Goal: Task Accomplishment & Management: Complete application form

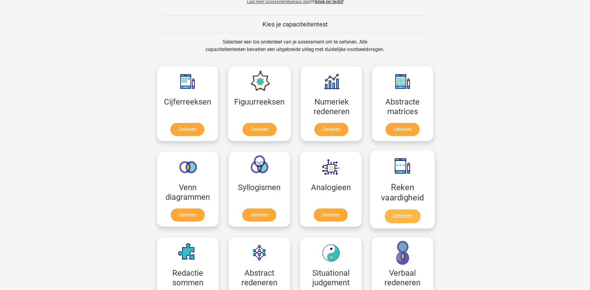
scroll to position [280, 0]
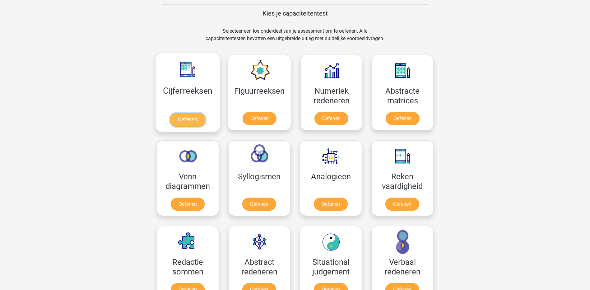
click at [187, 120] on link "Oefenen" at bounding box center [187, 120] width 35 height 14
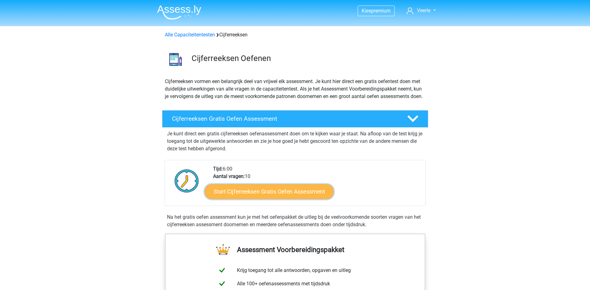
click at [278, 199] on link "Start Cijferreeksen Gratis Oefen Assessment" at bounding box center [269, 191] width 129 height 15
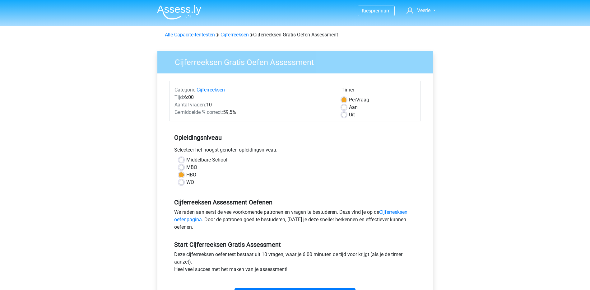
click at [456, 172] on div "Kies premium Veerle veerle_1994@hotmail.com" at bounding box center [295, 245] width 590 height 491
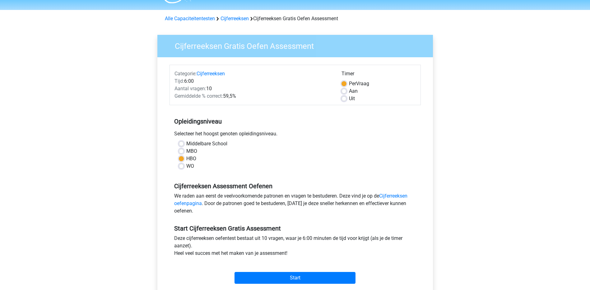
scroll to position [31, 0]
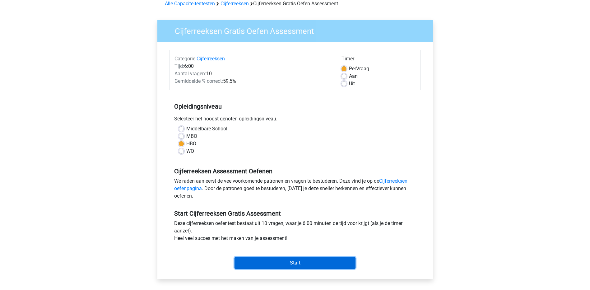
click at [279, 265] on input "Start" at bounding box center [294, 263] width 121 height 12
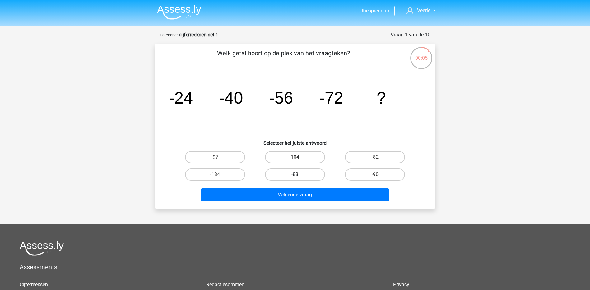
drag, startPoint x: 303, startPoint y: 175, endPoint x: 308, endPoint y: 188, distance: 13.8
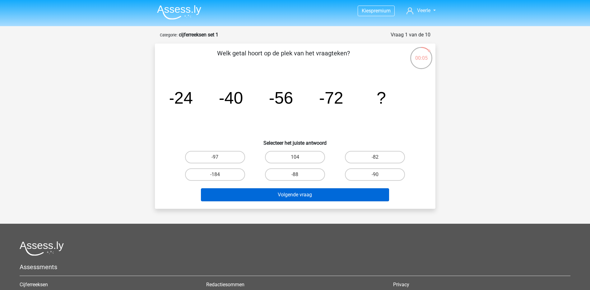
click at [303, 175] on label "-88" at bounding box center [295, 174] width 60 height 12
click at [299, 175] on input "-88" at bounding box center [297, 176] width 4 height 4
radio input "true"
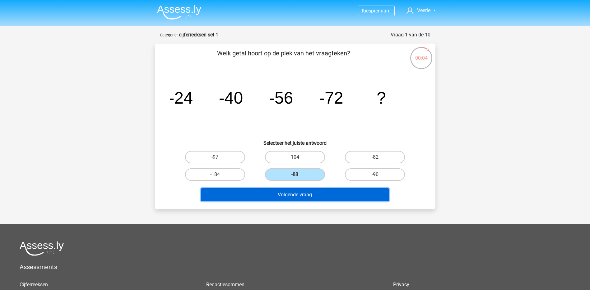
click at [316, 196] on button "Volgende vraag" at bounding box center [295, 194] width 188 height 13
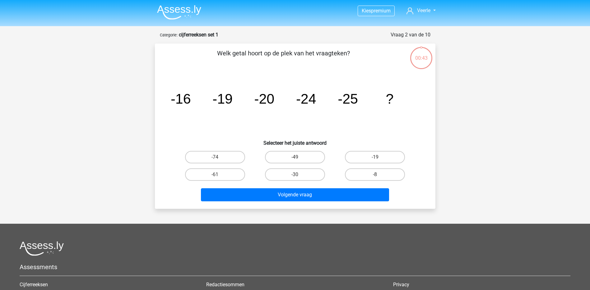
scroll to position [31, 0]
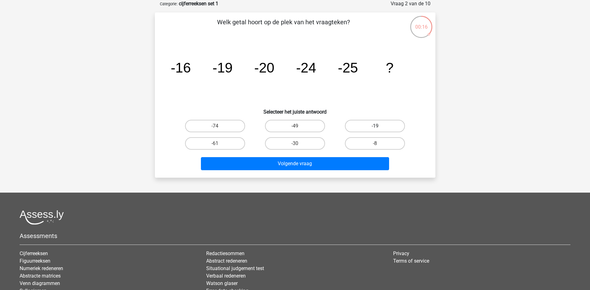
click at [386, 124] on label "-19" at bounding box center [375, 126] width 60 height 12
click at [379, 126] on input "-19" at bounding box center [377, 128] width 4 height 4
radio input "true"
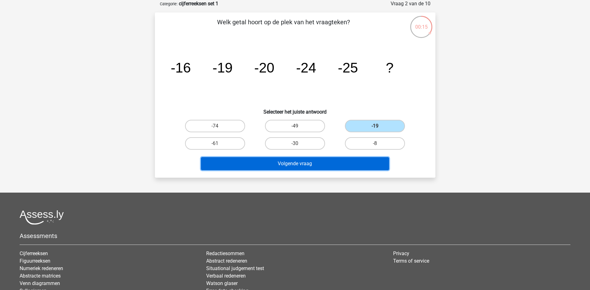
click at [342, 165] on button "Volgende vraag" at bounding box center [295, 163] width 188 height 13
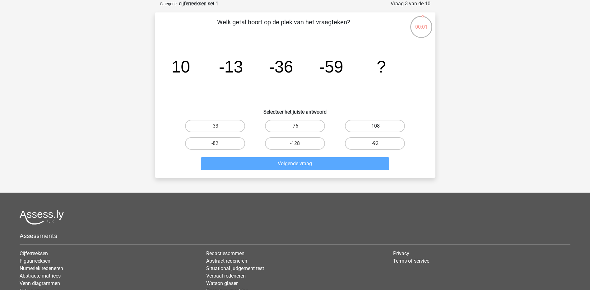
click at [391, 123] on label "-108" at bounding box center [375, 126] width 60 height 12
click at [379, 126] on input "-108" at bounding box center [377, 128] width 4 height 4
radio input "true"
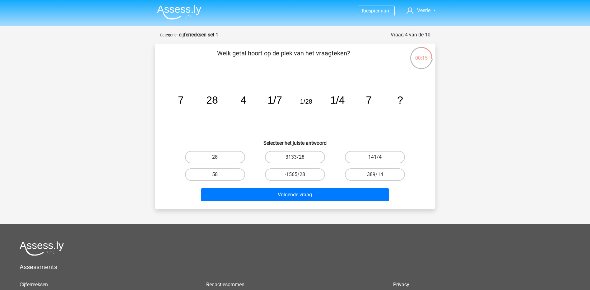
click at [219, 159] on input "28" at bounding box center [217, 159] width 4 height 4
radio input "true"
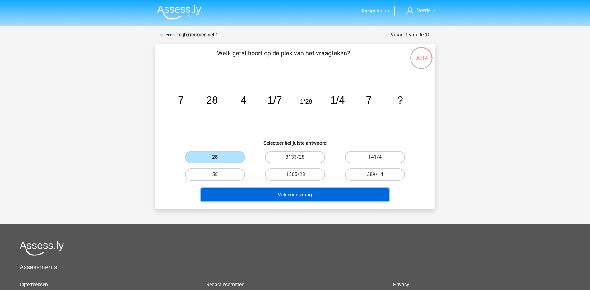
click at [281, 196] on button "Volgende vraag" at bounding box center [295, 194] width 188 height 13
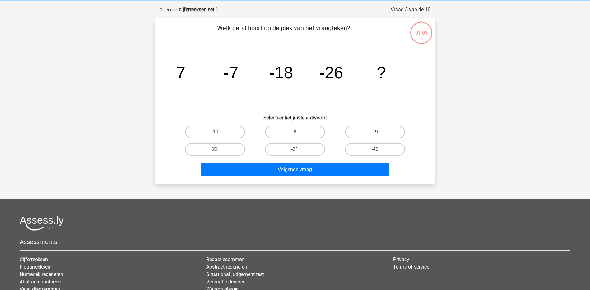
scroll to position [31, 0]
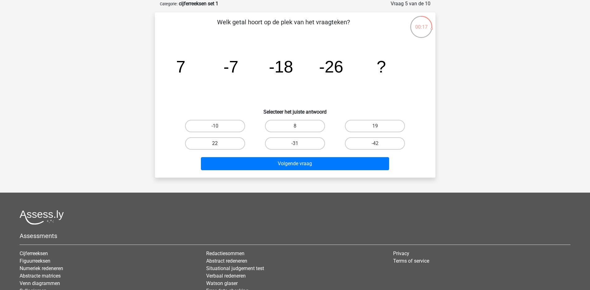
click at [241, 141] on label "22" at bounding box center [215, 143] width 60 height 12
click at [219, 143] on input "22" at bounding box center [217, 145] width 4 height 4
radio input "true"
click at [388, 140] on label "-42" at bounding box center [375, 143] width 60 height 12
click at [379, 143] on input "-42" at bounding box center [377, 145] width 4 height 4
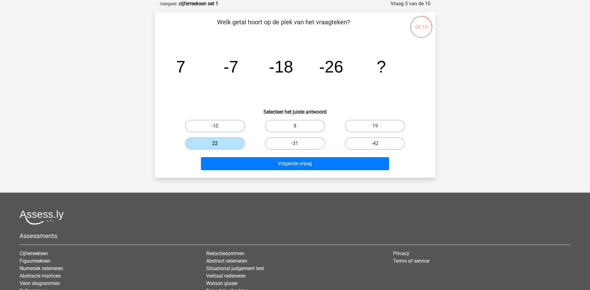
radio input "true"
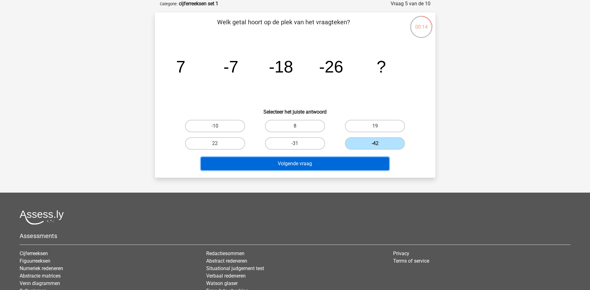
click at [355, 162] on button "Volgende vraag" at bounding box center [295, 163] width 188 height 13
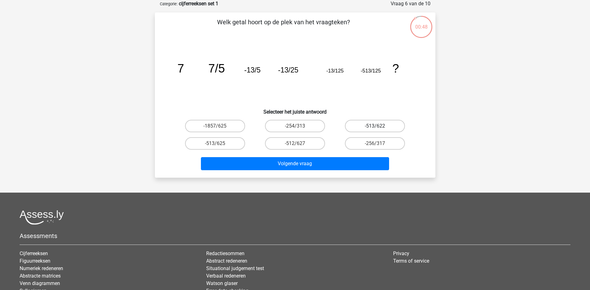
click at [370, 124] on label "-513/622" at bounding box center [375, 126] width 60 height 12
click at [375, 126] on input "-513/622" at bounding box center [377, 128] width 4 height 4
radio input "true"
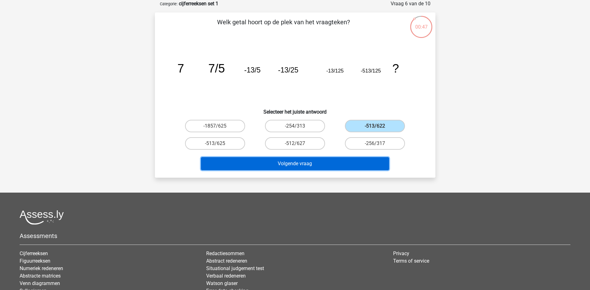
click at [365, 168] on button "Volgende vraag" at bounding box center [295, 163] width 188 height 13
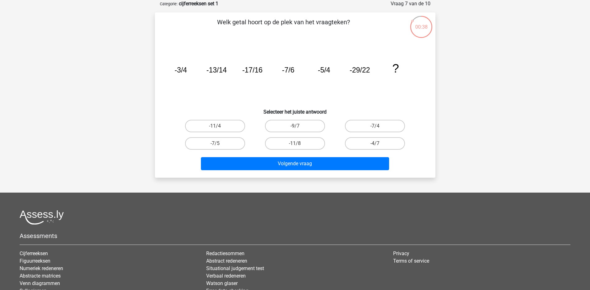
click at [297, 144] on input "-11/8" at bounding box center [297, 145] width 4 height 4
radio input "true"
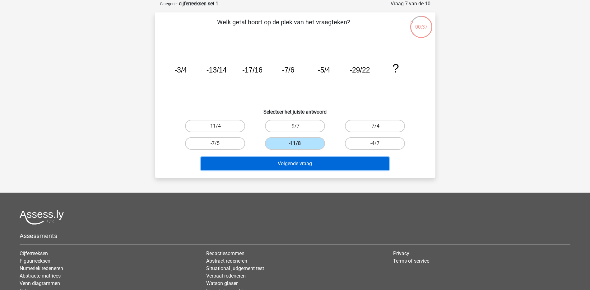
click at [302, 160] on button "Volgende vraag" at bounding box center [295, 163] width 188 height 13
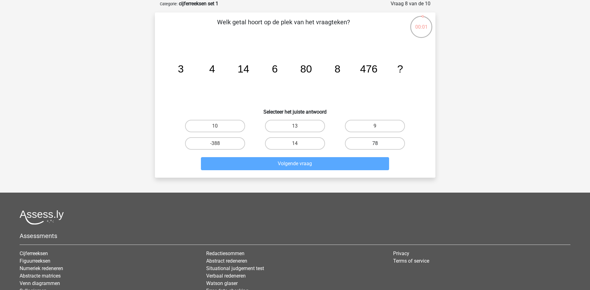
click at [380, 146] on label "78" at bounding box center [375, 143] width 60 height 12
click at [379, 146] on input "78" at bounding box center [377, 145] width 4 height 4
radio input "true"
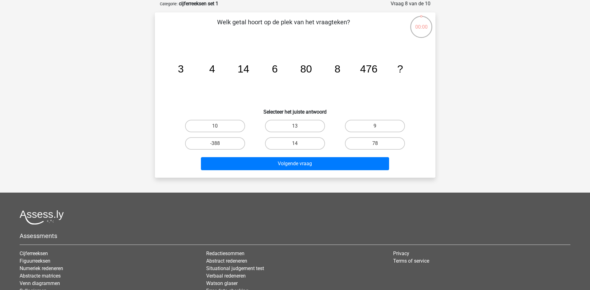
scroll to position [31, 0]
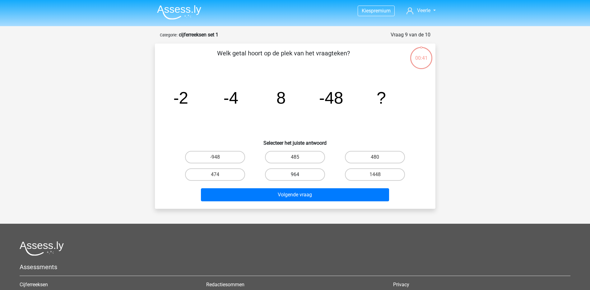
scroll to position [31, 0]
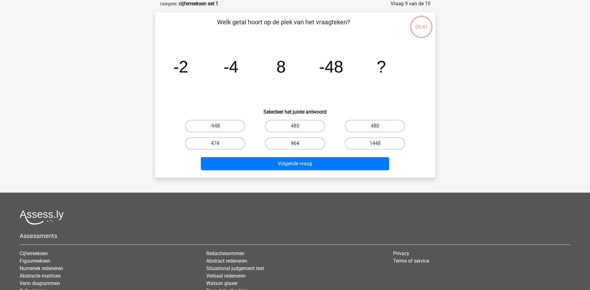
click at [303, 140] on label "964" at bounding box center [295, 143] width 60 height 12
click at [299, 143] on input "964" at bounding box center [297, 145] width 4 height 4
radio input "true"
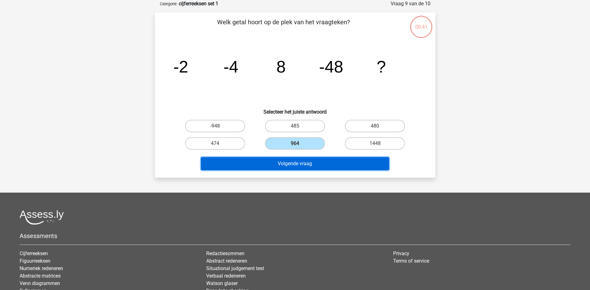
click at [319, 164] on button "Volgende vraag" at bounding box center [295, 163] width 188 height 13
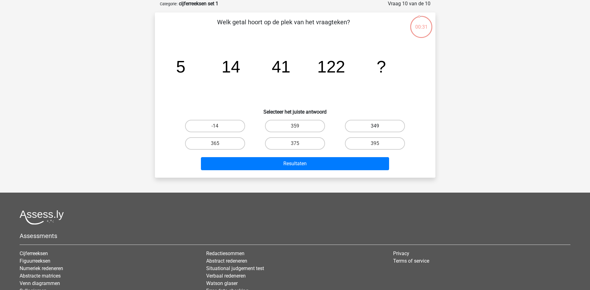
click at [382, 125] on label "349" at bounding box center [375, 126] width 60 height 12
click at [379, 126] on input "349" at bounding box center [377, 128] width 4 height 4
radio input "true"
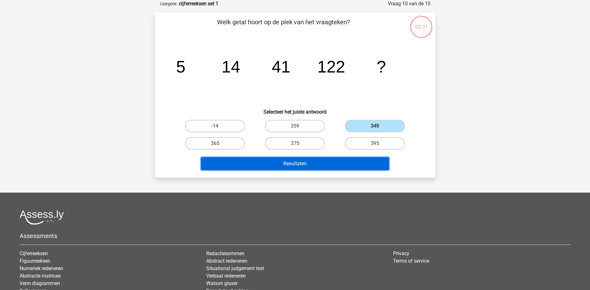
click at [339, 166] on button "Resultaten" at bounding box center [295, 163] width 188 height 13
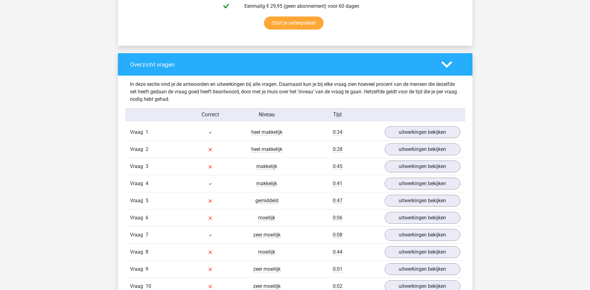
scroll to position [435, 0]
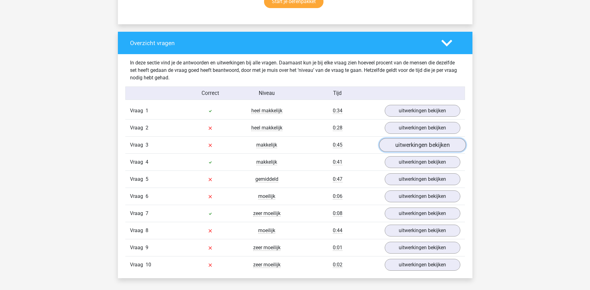
click at [438, 145] on link "uitwerkingen bekijken" at bounding box center [422, 145] width 87 height 14
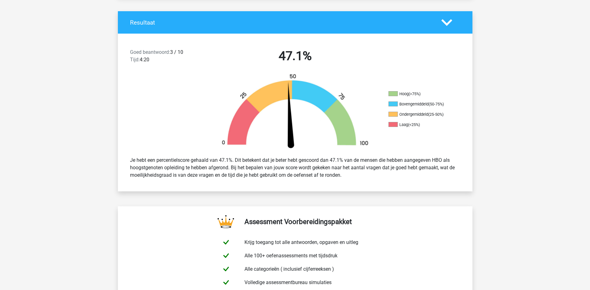
scroll to position [0, 0]
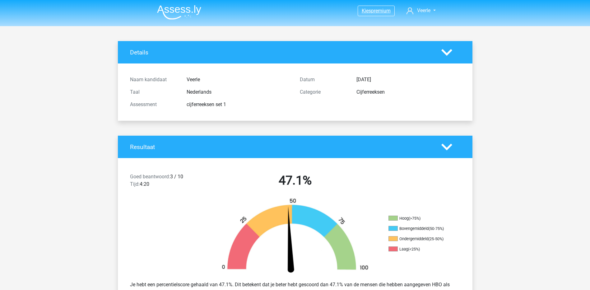
click at [379, 14] on link "Kies premium" at bounding box center [376, 11] width 36 height 8
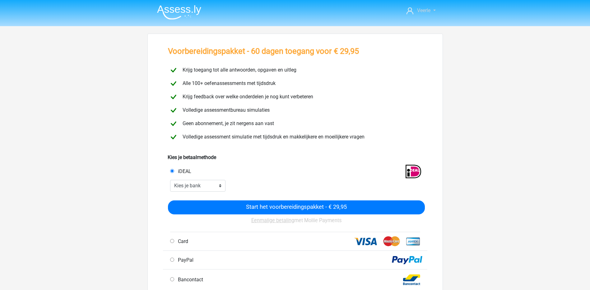
click at [427, 13] on span "Veerle" at bounding box center [423, 10] width 13 height 6
click at [516, 51] on div "Veerle veerle_1994@hotmail.com" at bounding box center [295, 248] width 590 height 497
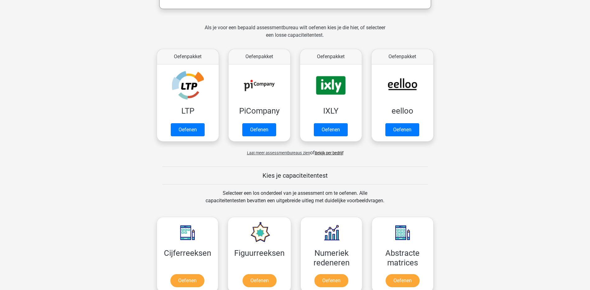
scroll to position [124, 0]
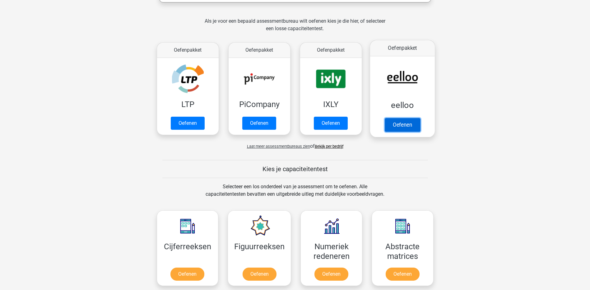
click at [397, 125] on link "Oefenen" at bounding box center [401, 125] width 35 height 14
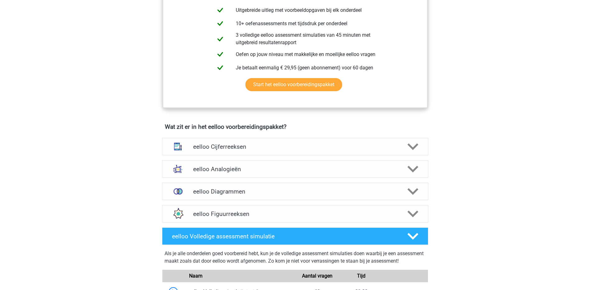
scroll to position [280, 0]
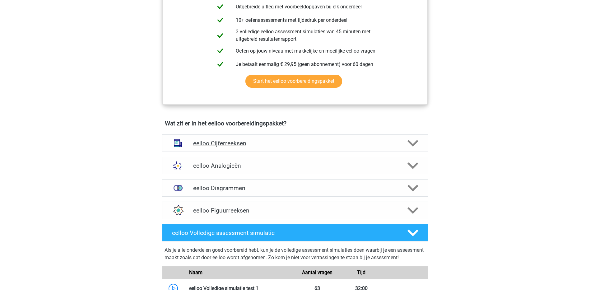
click at [420, 146] on div at bounding box center [411, 143] width 21 height 11
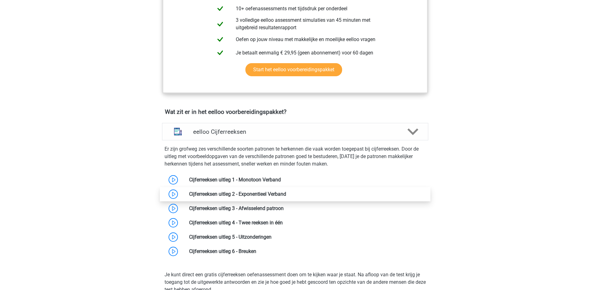
scroll to position [311, 0]
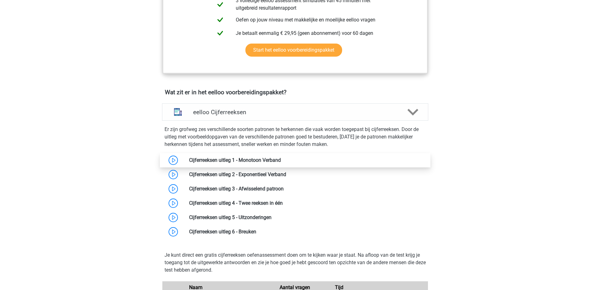
click at [281, 163] on link at bounding box center [281, 160] width 0 height 6
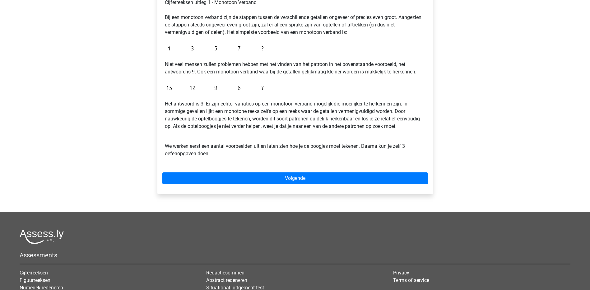
scroll to position [124, 0]
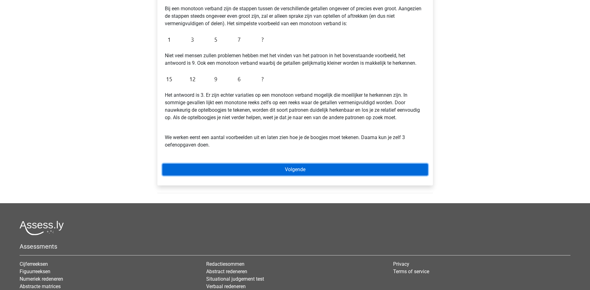
click at [281, 167] on link "Volgende" at bounding box center [294, 169] width 265 height 12
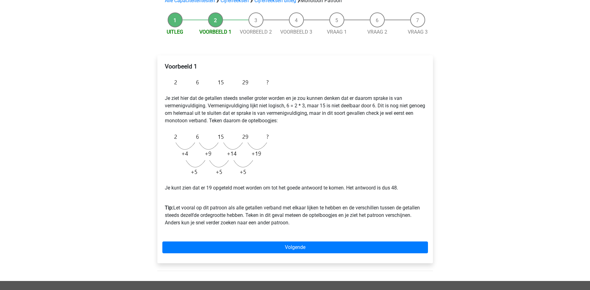
scroll to position [62, 0]
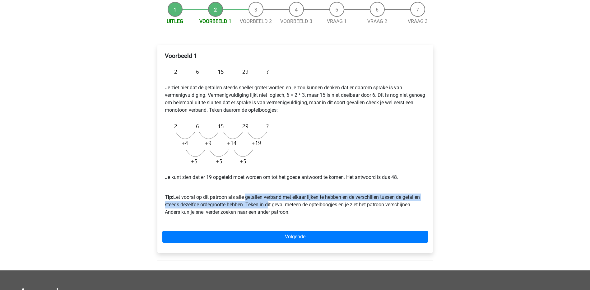
drag, startPoint x: 245, startPoint y: 199, endPoint x: 268, endPoint y: 205, distance: 23.6
click at [268, 205] on p "Tip: Let vooral op dit patroon als alle getallen verband met elkaar lijken te h…" at bounding box center [295, 201] width 260 height 30
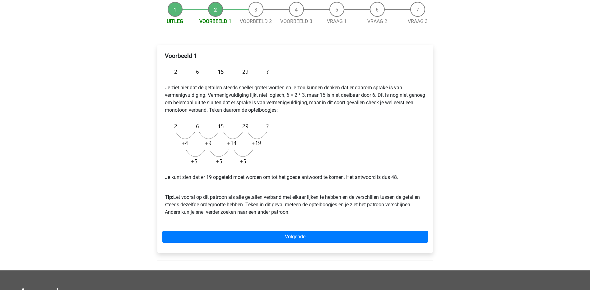
click at [388, 204] on p "Tip: Let vooral op dit patroon als alle getallen verband met elkaar lijken te h…" at bounding box center [295, 201] width 260 height 30
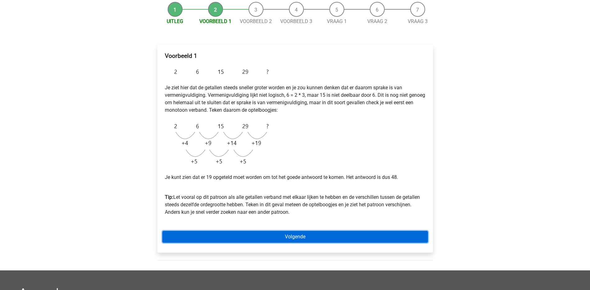
click at [259, 238] on link "Volgende" at bounding box center [294, 237] width 265 height 12
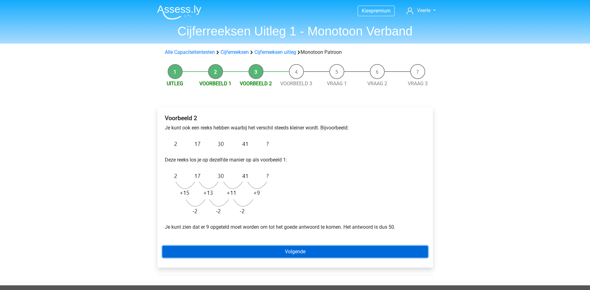
click at [310, 253] on link "Volgende" at bounding box center [294, 252] width 265 height 12
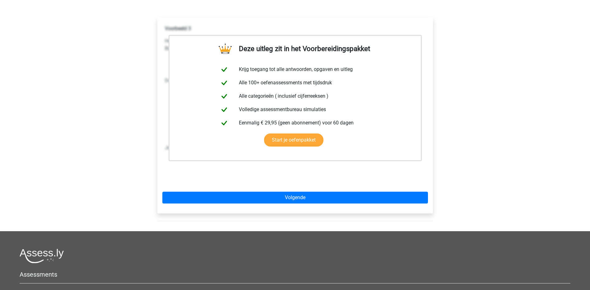
scroll to position [93, 0]
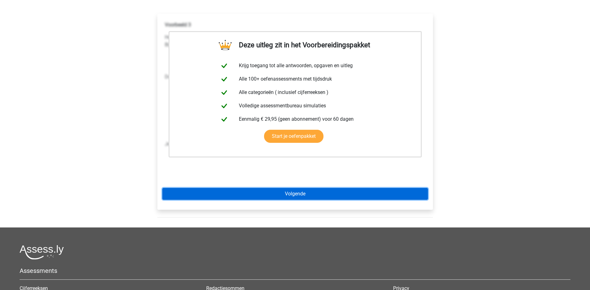
click at [332, 198] on link "Volgende" at bounding box center [294, 194] width 265 height 12
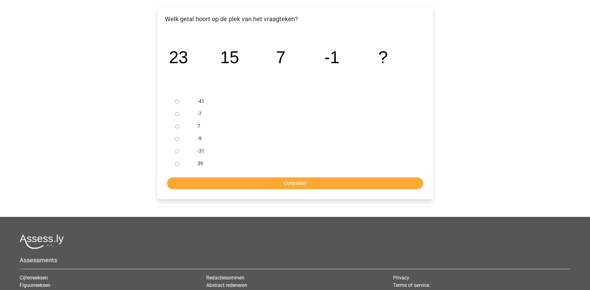
scroll to position [31, 0]
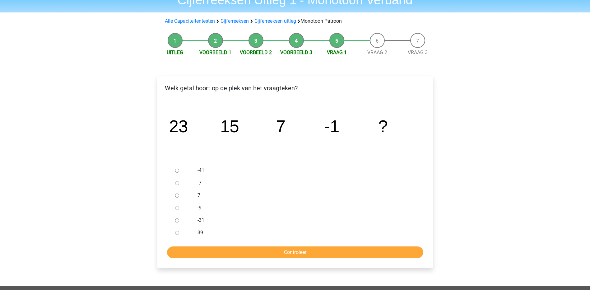
click at [180, 209] on div at bounding box center [183, 207] width 21 height 12
click at [177, 209] on input "-9" at bounding box center [177, 208] width 4 height 4
radio input "true"
click at [283, 251] on input "Controleer" at bounding box center [295, 252] width 256 height 12
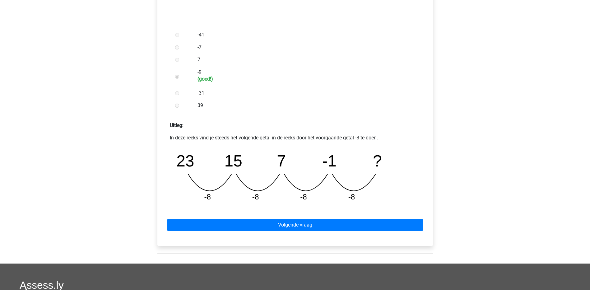
scroll to position [187, 0]
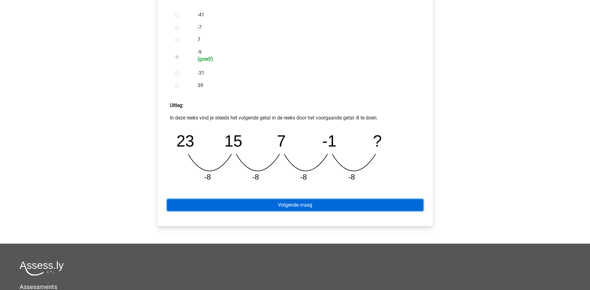
click at [296, 206] on link "Volgende vraag" at bounding box center [295, 205] width 256 height 12
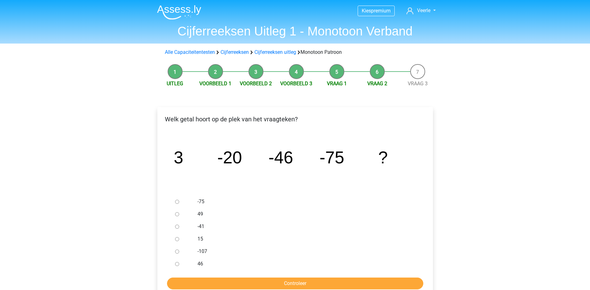
click at [182, 250] on div at bounding box center [183, 251] width 21 height 12
click at [177, 251] on input "-107" at bounding box center [177, 251] width 4 height 4
radio input "true"
click at [277, 280] on input "Controleer" at bounding box center [295, 283] width 256 height 12
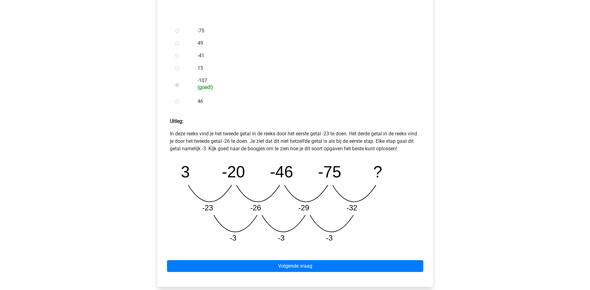
scroll to position [187, 0]
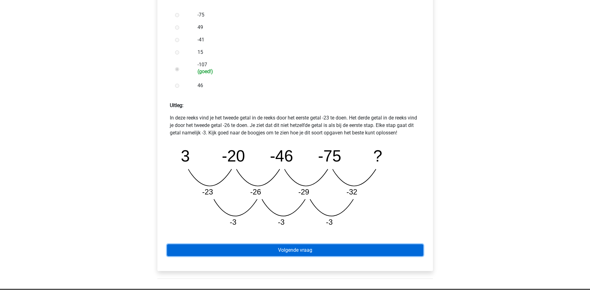
click at [328, 252] on link "Volgende vraag" at bounding box center [295, 250] width 256 height 12
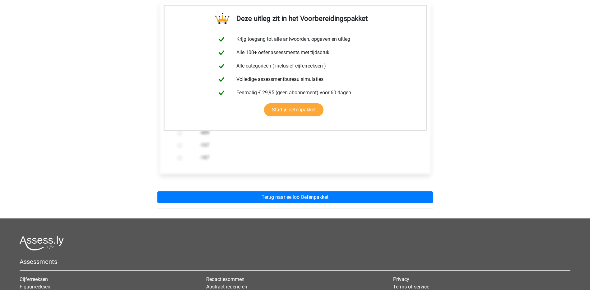
scroll to position [93, 0]
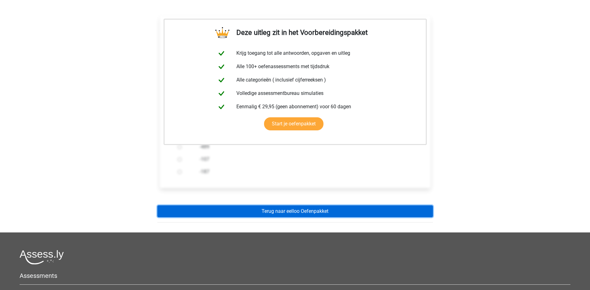
click at [307, 211] on link "Terug naar eelloo Oefenpakket" at bounding box center [294, 211] width 275 height 12
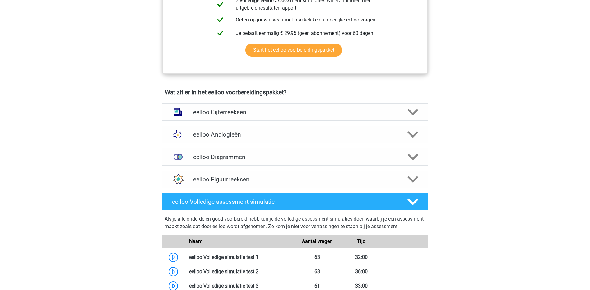
scroll to position [435, 0]
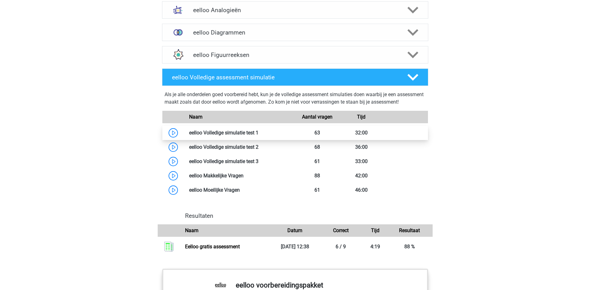
click at [258, 136] on link at bounding box center [258, 133] width 0 height 6
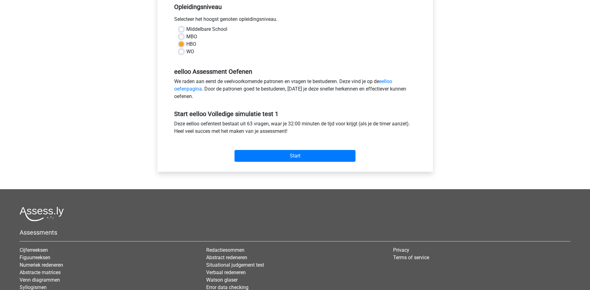
scroll to position [124, 0]
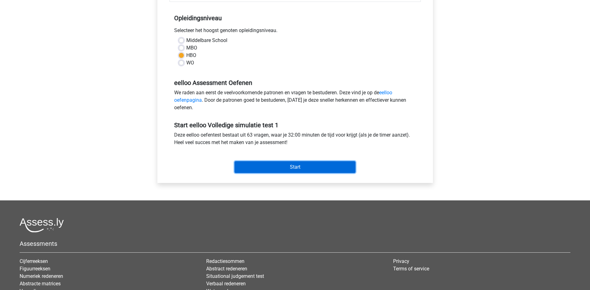
click at [299, 167] on input "Start" at bounding box center [294, 167] width 121 height 12
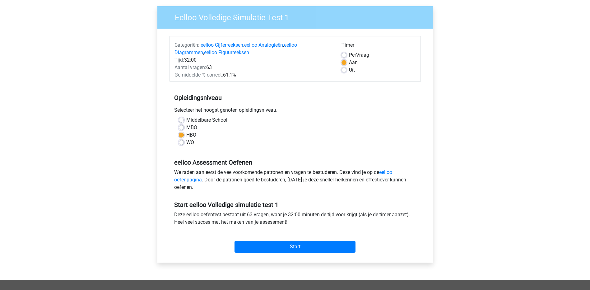
scroll to position [31, 0]
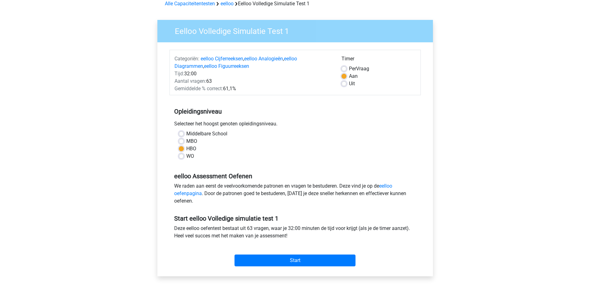
click at [360, 67] on label "Per Vraag" at bounding box center [359, 68] width 20 height 7
click at [346, 67] on input "Per Vraag" at bounding box center [343, 68] width 5 height 6
radio input "true"
click at [317, 256] on input "Start" at bounding box center [294, 260] width 121 height 12
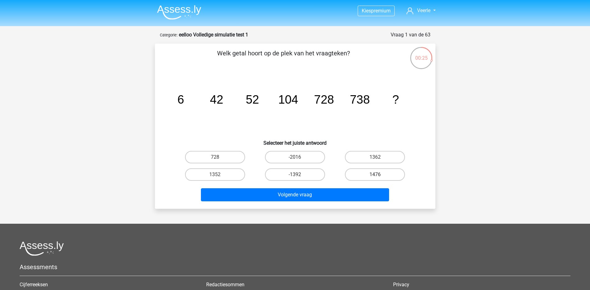
click at [368, 172] on label "1476" at bounding box center [375, 174] width 60 height 12
click at [375, 174] on input "1476" at bounding box center [377, 176] width 4 height 4
radio input "true"
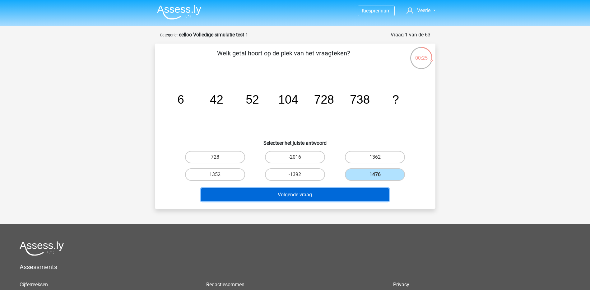
click at [362, 198] on button "Volgende vraag" at bounding box center [295, 194] width 188 height 13
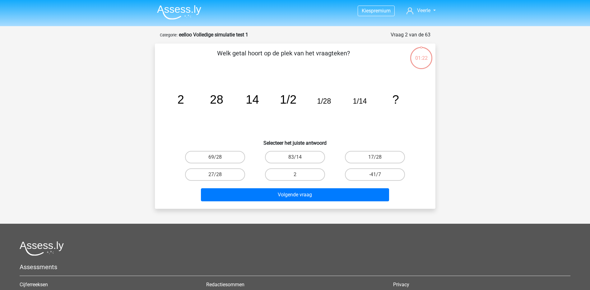
scroll to position [31, 0]
click at [373, 156] on label "1/12" at bounding box center [375, 157] width 60 height 12
click at [375, 157] on input "1/12" at bounding box center [377, 159] width 4 height 4
radio input "true"
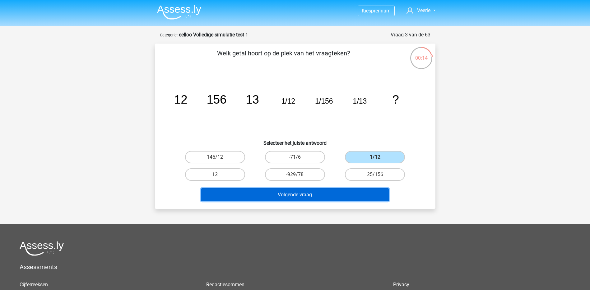
click at [337, 195] on button "Volgende vraag" at bounding box center [295, 194] width 188 height 13
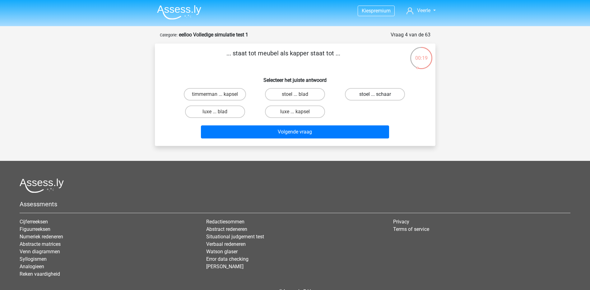
click at [374, 95] on label "stoel ... schaar" at bounding box center [375, 94] width 60 height 12
click at [375, 95] on input "stoel ... schaar" at bounding box center [377, 96] width 4 height 4
radio input "true"
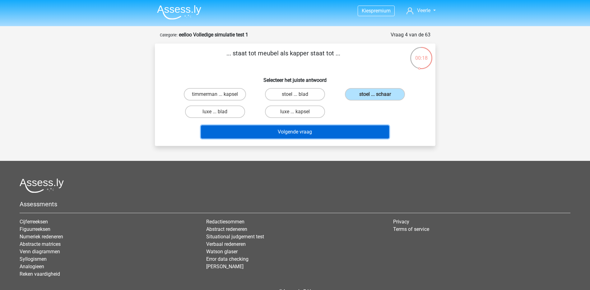
click at [338, 130] on button "Volgende vraag" at bounding box center [295, 131] width 188 height 13
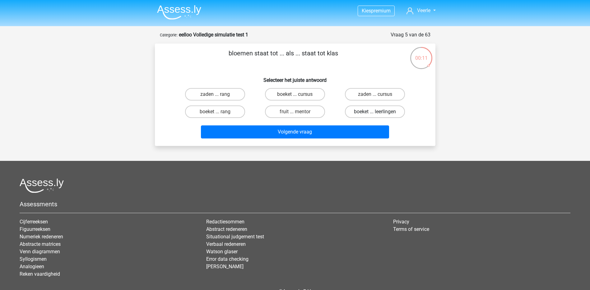
click at [366, 113] on label "boeket ... leerlingen" at bounding box center [375, 111] width 60 height 12
click at [375, 113] on input "boeket ... leerlingen" at bounding box center [377, 114] width 4 height 4
radio input "true"
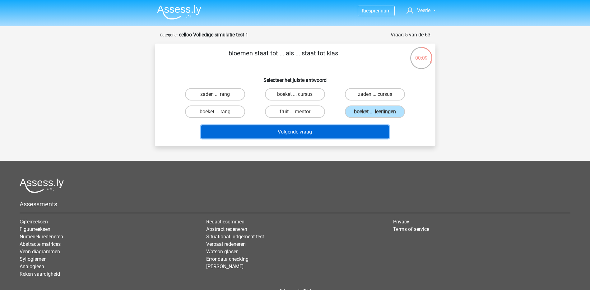
click at [339, 133] on button "Volgende vraag" at bounding box center [295, 131] width 188 height 13
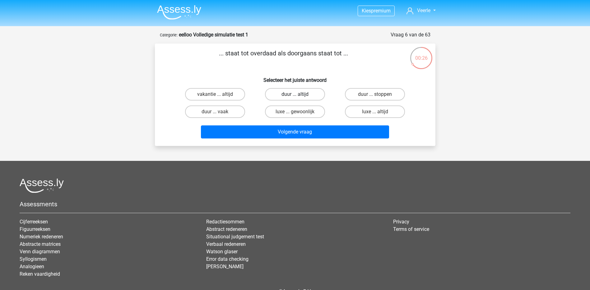
click at [287, 94] on label "duur ... altijd" at bounding box center [295, 94] width 60 height 12
click at [295, 94] on input "duur ... altijd" at bounding box center [297, 96] width 4 height 4
radio input "true"
click at [312, 139] on div "Volgende vraag" at bounding box center [295, 133] width 240 height 16
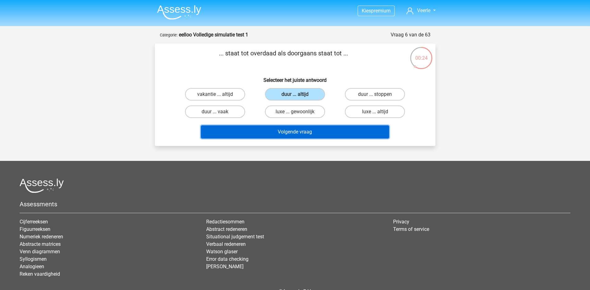
click at [312, 136] on button "Volgende vraag" at bounding box center [295, 131] width 188 height 13
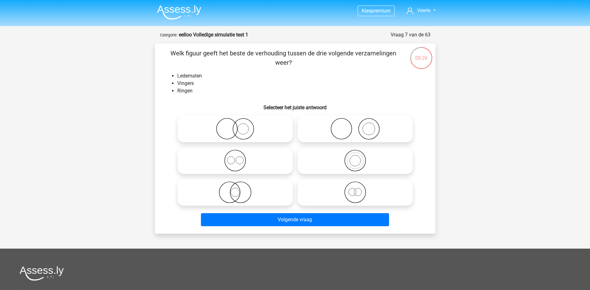
click at [236, 187] on input "radio" at bounding box center [237, 187] width 4 height 4
radio input "true"
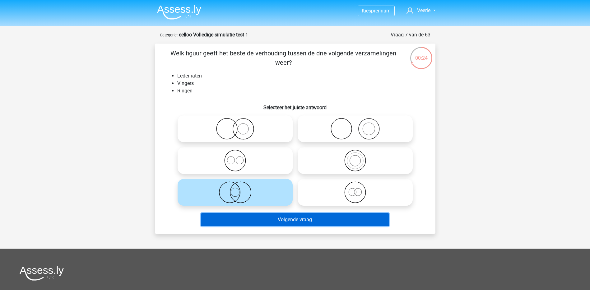
click at [297, 221] on button "Volgende vraag" at bounding box center [295, 219] width 188 height 13
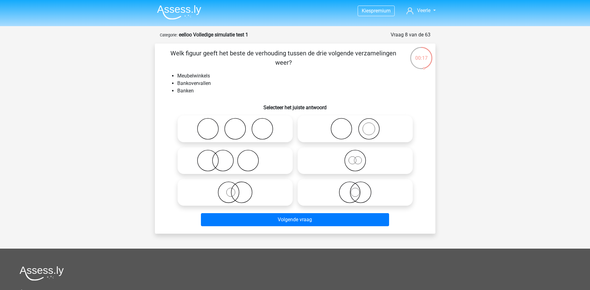
click at [359, 123] on icon at bounding box center [355, 129] width 110 height 22
click at [359, 123] on input "radio" at bounding box center [357, 124] width 4 height 4
radio input "true"
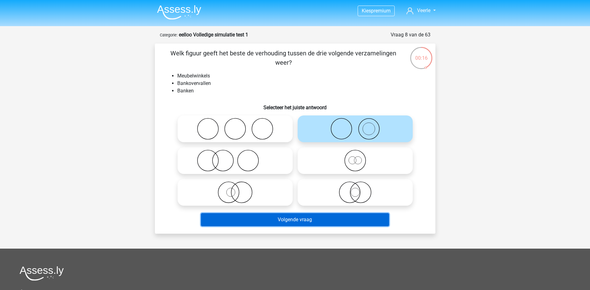
click at [349, 219] on button "Volgende vraag" at bounding box center [295, 219] width 188 height 13
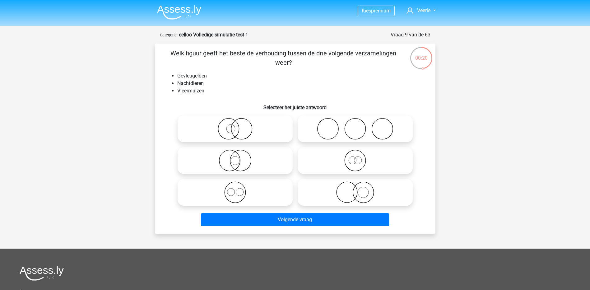
click at [371, 193] on icon at bounding box center [355, 192] width 110 height 22
click at [359, 189] on input "radio" at bounding box center [357, 187] width 4 height 4
radio input "true"
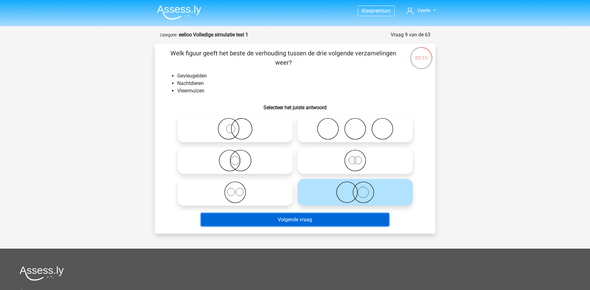
click at [350, 217] on button "Volgende vraag" at bounding box center [295, 219] width 188 height 13
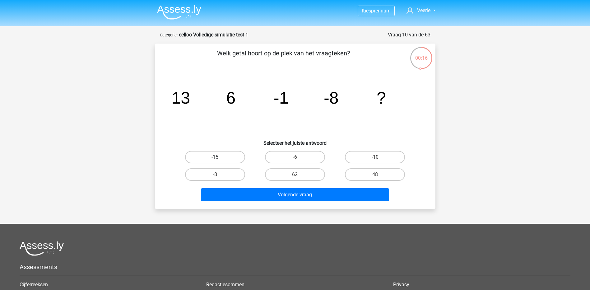
click at [217, 154] on label "-15" at bounding box center [215, 157] width 60 height 12
click at [217, 157] on input "-15" at bounding box center [217, 159] width 4 height 4
radio input "true"
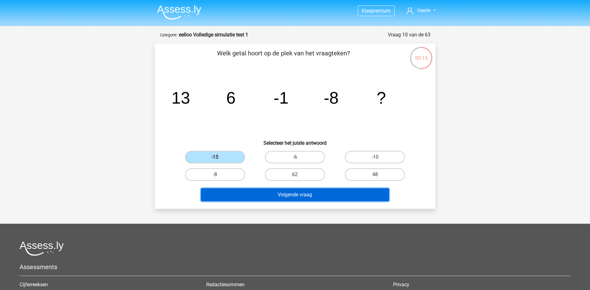
click at [273, 196] on button "Volgende vraag" at bounding box center [295, 194] width 188 height 13
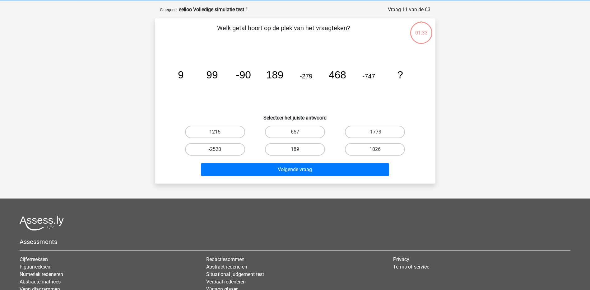
scroll to position [31, 0]
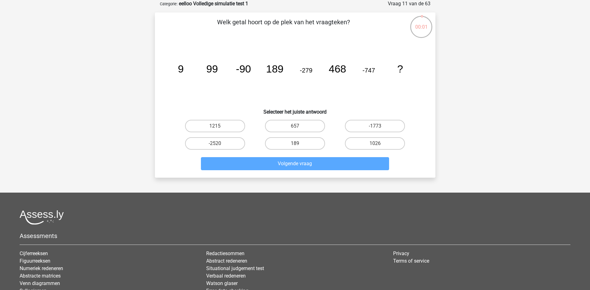
drag, startPoint x: 357, startPoint y: 123, endPoint x: 351, endPoint y: 173, distance: 49.4
click at [360, 127] on label "-1773" at bounding box center [375, 126] width 60 height 12
click at [375, 127] on input "-1773" at bounding box center [377, 128] width 4 height 4
radio input "true"
click at [352, 171] on div "Volgende vraag" at bounding box center [295, 165] width 240 height 16
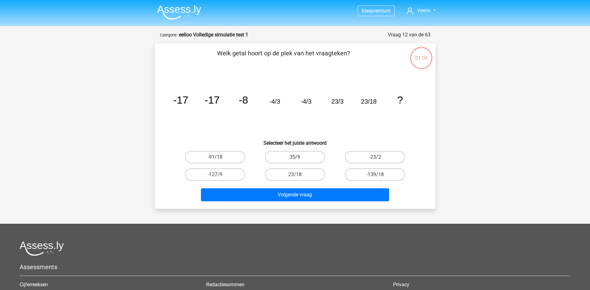
scroll to position [31, 0]
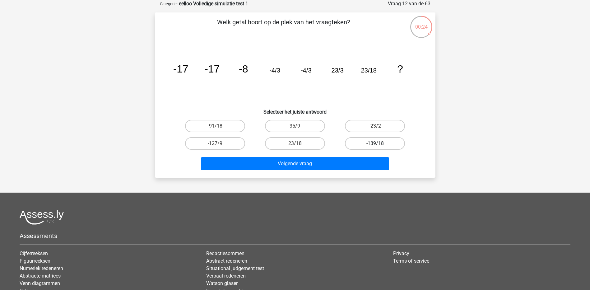
click at [380, 143] on label "-139/18" at bounding box center [375, 143] width 60 height 12
click at [379, 143] on input "-139/18" at bounding box center [377, 145] width 4 height 4
radio input "true"
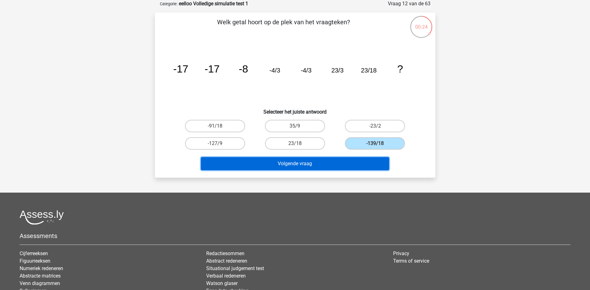
click at [348, 169] on button "Volgende vraag" at bounding box center [295, 163] width 188 height 13
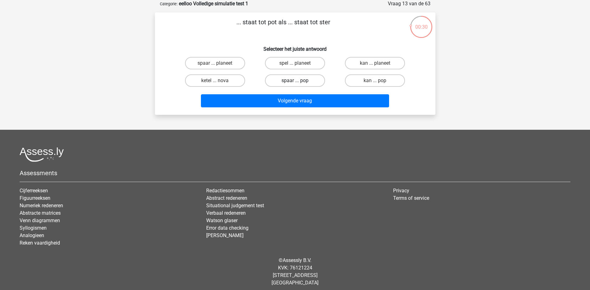
click at [306, 80] on label "spaar ... pop" at bounding box center [295, 80] width 60 height 12
click at [299, 81] on input "spaar ... pop" at bounding box center [297, 83] width 4 height 4
radio input "true"
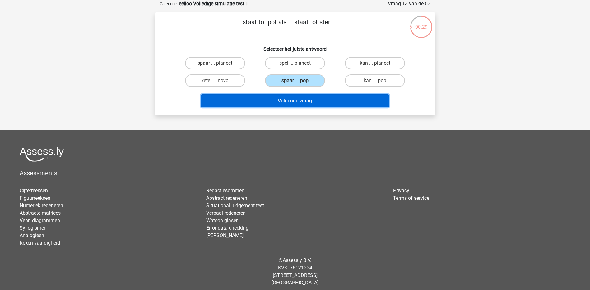
click at [314, 100] on button "Volgende vraag" at bounding box center [295, 100] width 188 height 13
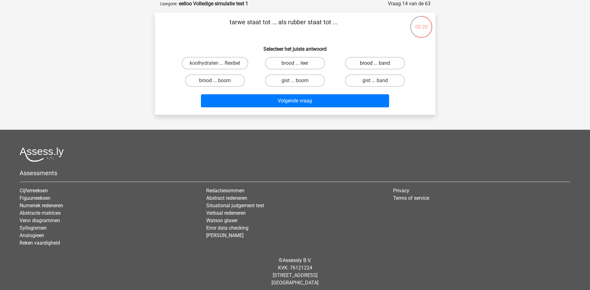
click at [369, 64] on label "brood ... band" at bounding box center [375, 63] width 60 height 12
click at [375, 64] on input "brood ... band" at bounding box center [377, 65] width 4 height 4
radio input "true"
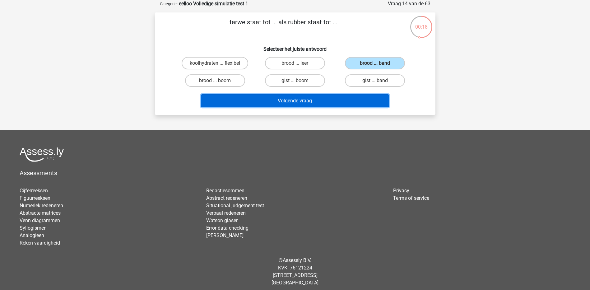
click at [332, 102] on button "Volgende vraag" at bounding box center [295, 100] width 188 height 13
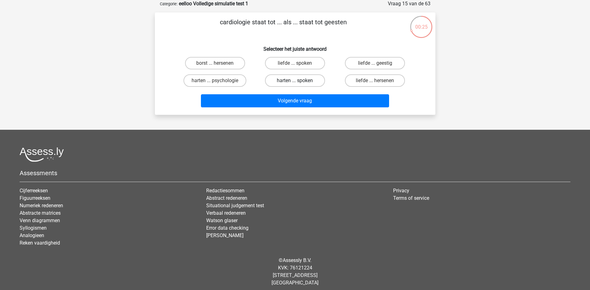
click at [304, 79] on label "harten ... spoken" at bounding box center [295, 80] width 60 height 12
click at [299, 81] on input "harten ... spoken" at bounding box center [297, 83] width 4 height 4
radio input "true"
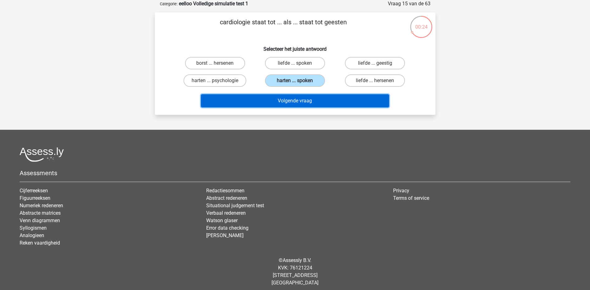
click at [314, 101] on button "Volgende vraag" at bounding box center [295, 100] width 188 height 13
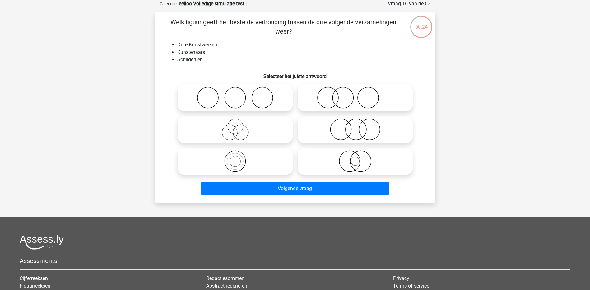
click at [257, 106] on icon at bounding box center [235, 98] width 110 height 22
click at [239, 94] on input "radio" at bounding box center [237, 92] width 4 height 4
radio input "true"
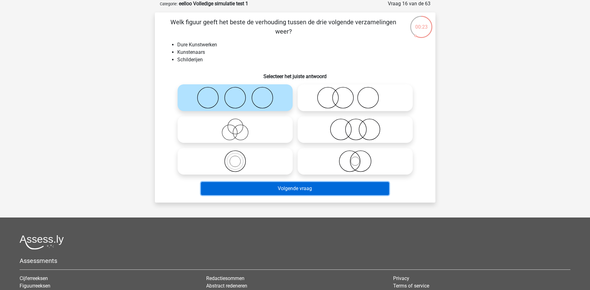
click at [315, 191] on button "Volgende vraag" at bounding box center [295, 188] width 188 height 13
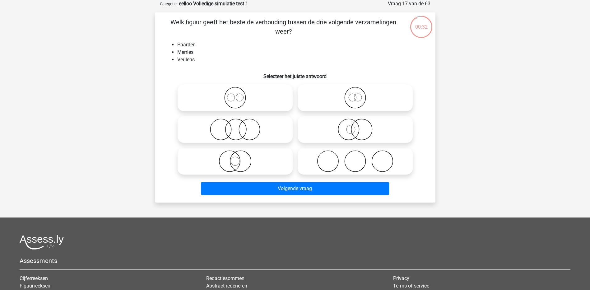
click at [261, 104] on icon at bounding box center [235, 98] width 110 height 22
click at [239, 94] on input "radio" at bounding box center [237, 92] width 4 height 4
radio input "true"
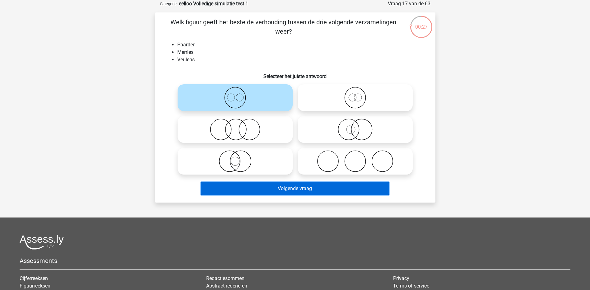
click at [302, 187] on button "Volgende vraag" at bounding box center [295, 188] width 188 height 13
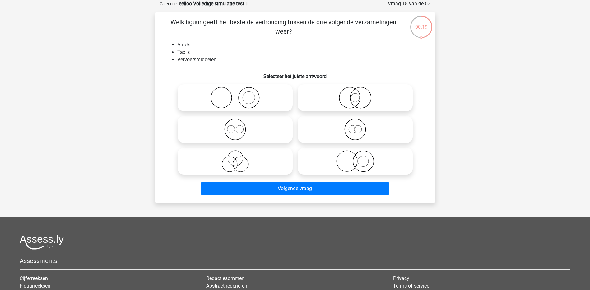
click at [222, 101] on icon at bounding box center [235, 98] width 110 height 22
click at [235, 94] on input "radio" at bounding box center [237, 92] width 4 height 4
radio input "true"
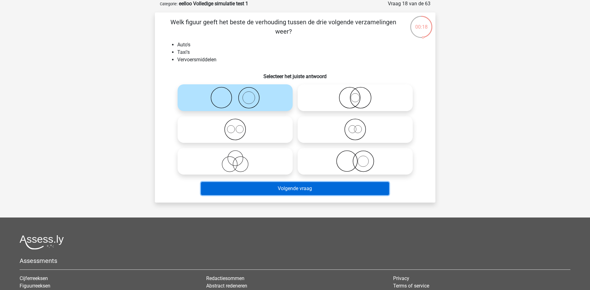
click at [295, 189] on button "Volgende vraag" at bounding box center [295, 188] width 188 height 13
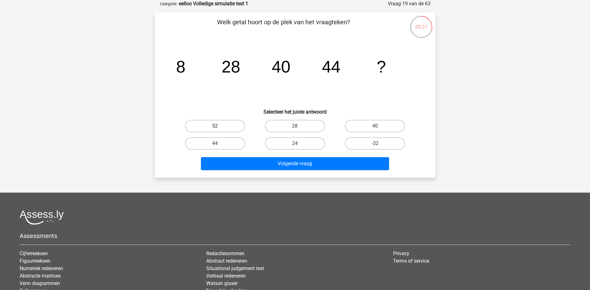
click at [221, 125] on label "52" at bounding box center [215, 126] width 60 height 12
click at [219, 126] on input "52" at bounding box center [217, 128] width 4 height 4
radio input "true"
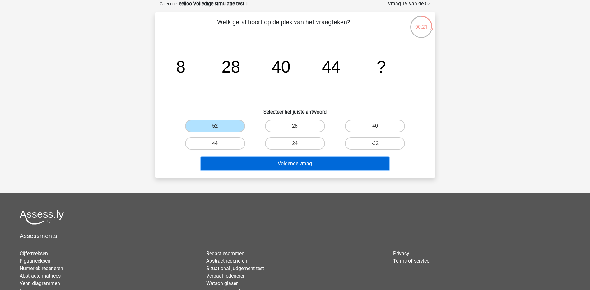
click at [276, 162] on button "Volgende vraag" at bounding box center [295, 163] width 188 height 13
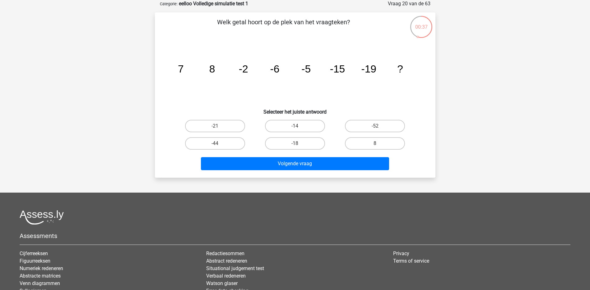
drag, startPoint x: 297, startPoint y: 145, endPoint x: 304, endPoint y: 151, distance: 9.7
click at [297, 144] on input "-18" at bounding box center [297, 145] width 4 height 4
radio input "true"
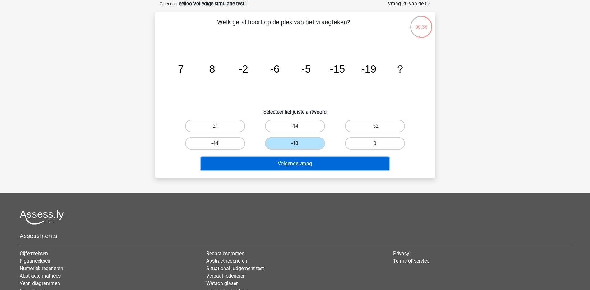
click at [311, 164] on button "Volgende vraag" at bounding box center [295, 163] width 188 height 13
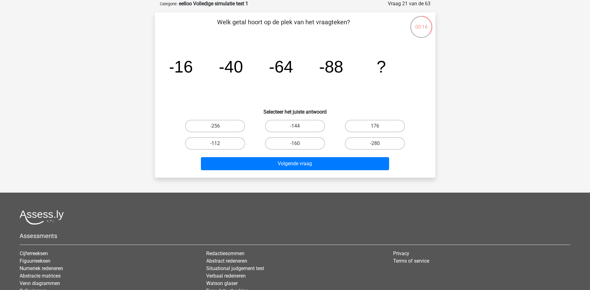
click at [219, 142] on label "-112" at bounding box center [215, 143] width 60 height 12
click at [219, 143] on input "-112" at bounding box center [217, 145] width 4 height 4
radio input "true"
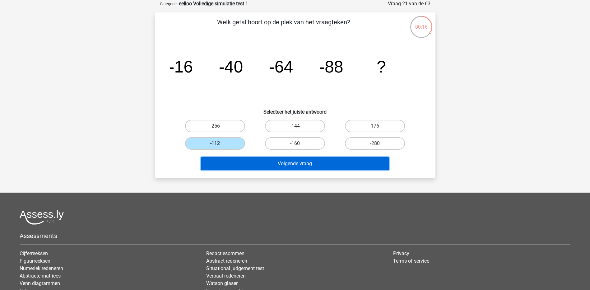
click at [260, 164] on button "Volgende vraag" at bounding box center [295, 163] width 188 height 13
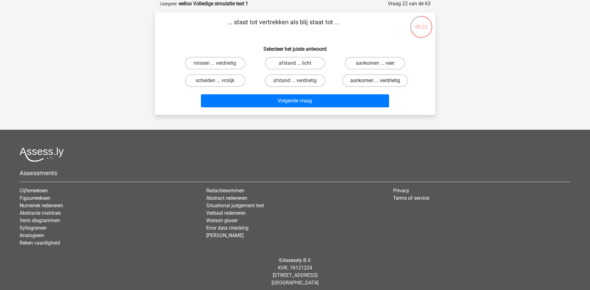
click at [382, 82] on label "aankomen ... verdrietig" at bounding box center [375, 80] width 66 height 12
click at [379, 82] on input "aankomen ... verdrietig" at bounding box center [377, 83] width 4 height 4
radio input "true"
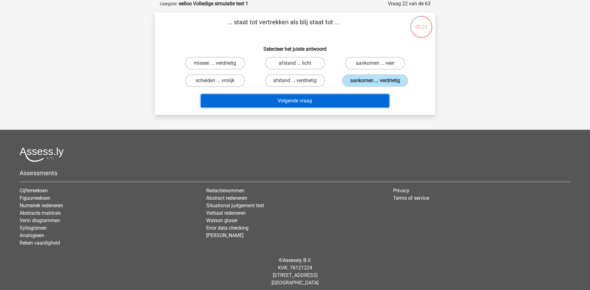
click at [296, 97] on button "Volgende vraag" at bounding box center [295, 100] width 188 height 13
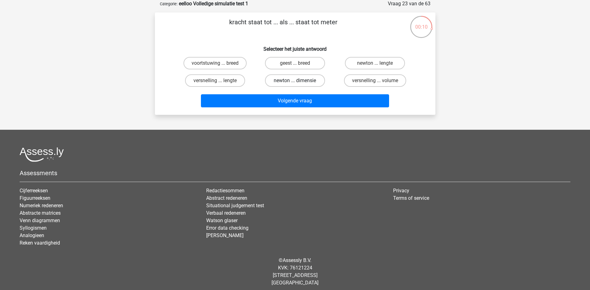
click at [302, 82] on label "newton ... dimensie" at bounding box center [295, 80] width 60 height 12
click at [299, 82] on input "newton ... dimensie" at bounding box center [297, 83] width 4 height 4
radio input "true"
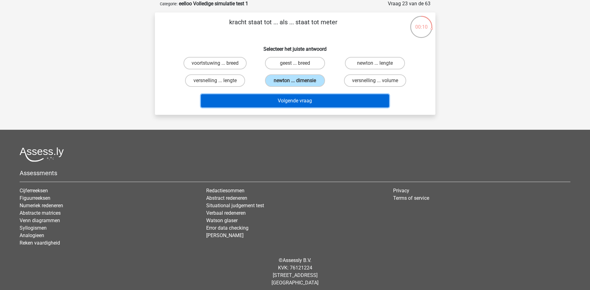
click at [335, 102] on button "Volgende vraag" at bounding box center [295, 100] width 188 height 13
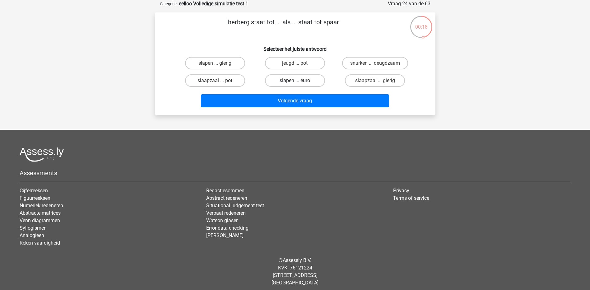
click at [310, 82] on label "slapen ... euro" at bounding box center [295, 80] width 60 height 12
click at [299, 82] on input "slapen ... euro" at bounding box center [297, 83] width 4 height 4
radio input "true"
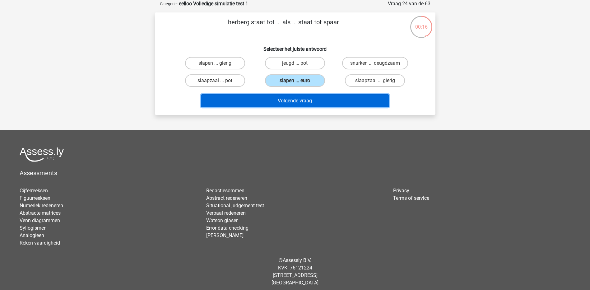
click at [317, 102] on button "Volgende vraag" at bounding box center [295, 100] width 188 height 13
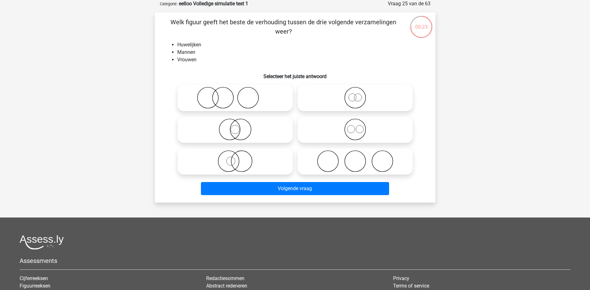
click at [352, 167] on icon at bounding box center [355, 161] width 110 height 22
click at [355, 158] on input "radio" at bounding box center [357, 156] width 4 height 4
radio input "true"
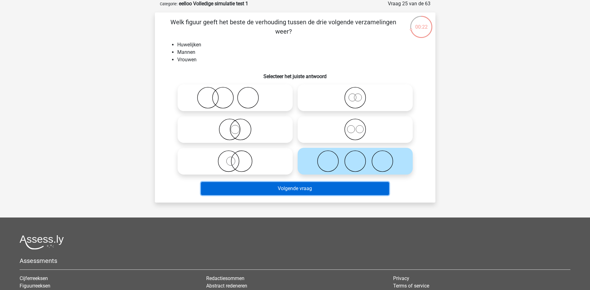
click at [321, 191] on button "Volgende vraag" at bounding box center [295, 188] width 188 height 13
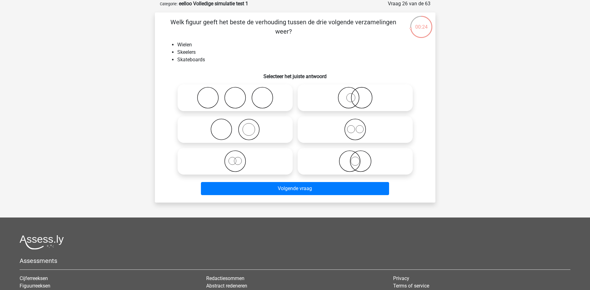
click at [254, 103] on icon at bounding box center [235, 98] width 110 height 22
click at [239, 94] on input "radio" at bounding box center [237, 92] width 4 height 4
radio input "true"
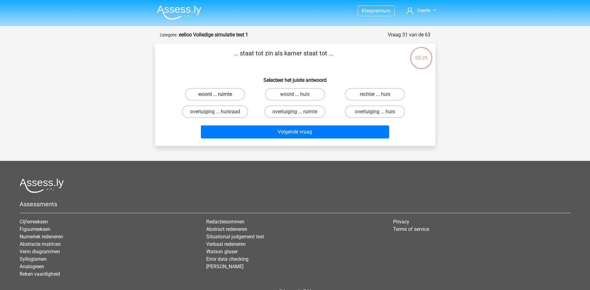
click at [226, 97] on label "woord ... ruimte" at bounding box center [215, 94] width 60 height 12
click at [219, 97] on input "woord ... ruimte" at bounding box center [217, 96] width 4 height 4
radio input "true"
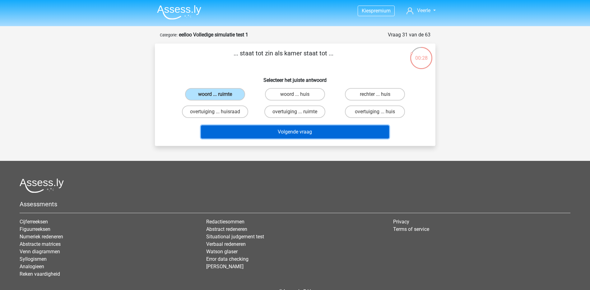
click at [275, 132] on button "Volgende vraag" at bounding box center [295, 131] width 188 height 13
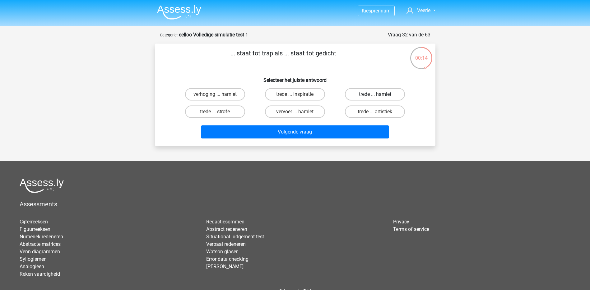
click at [382, 94] on label "trede ... hamlet" at bounding box center [375, 94] width 60 height 12
click at [379, 94] on input "trede ... hamlet" at bounding box center [377, 96] width 4 height 4
radio input "true"
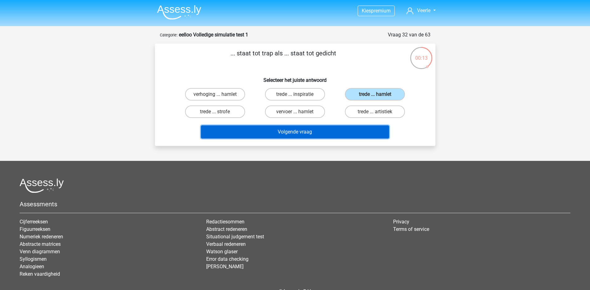
click at [344, 131] on button "Volgende vraag" at bounding box center [295, 131] width 188 height 13
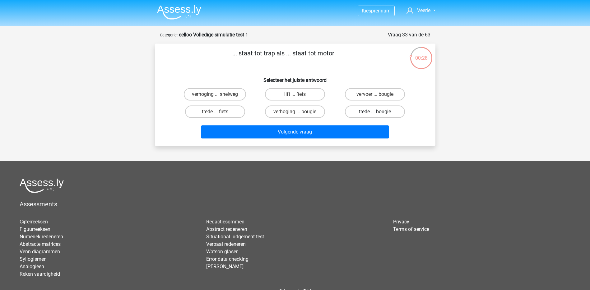
click at [388, 112] on label "trede ... bougie" at bounding box center [375, 111] width 60 height 12
click at [379, 112] on input "trede ... bougie" at bounding box center [377, 114] width 4 height 4
radio input "true"
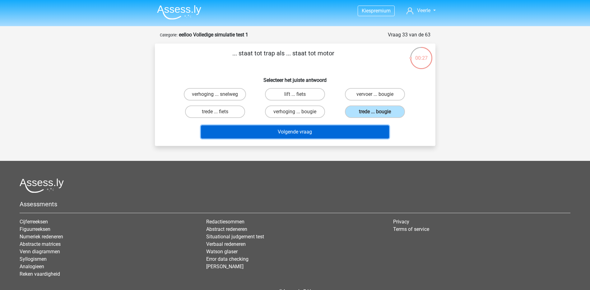
click at [333, 133] on button "Volgende vraag" at bounding box center [295, 131] width 188 height 13
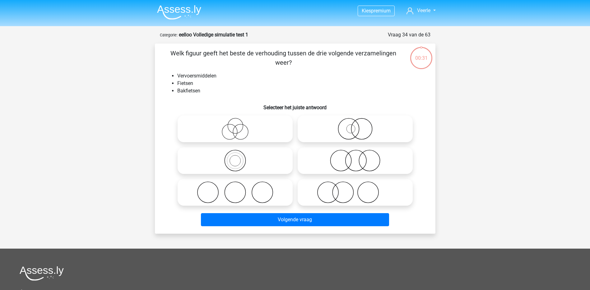
scroll to position [31, 0]
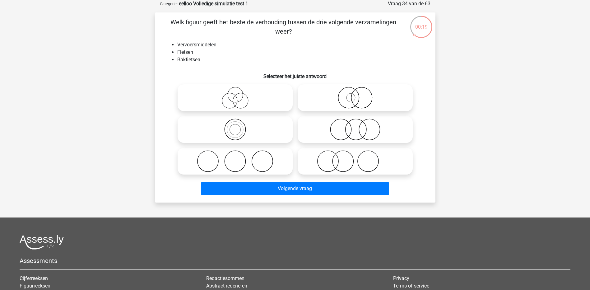
click at [347, 136] on icon at bounding box center [355, 129] width 110 height 22
click at [355, 126] on input "radio" at bounding box center [357, 124] width 4 height 4
radio input "true"
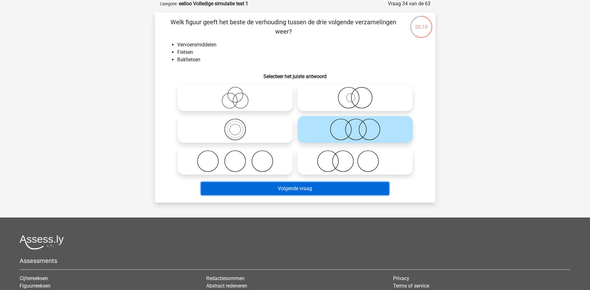
click at [340, 191] on button "Volgende vraag" at bounding box center [295, 188] width 188 height 13
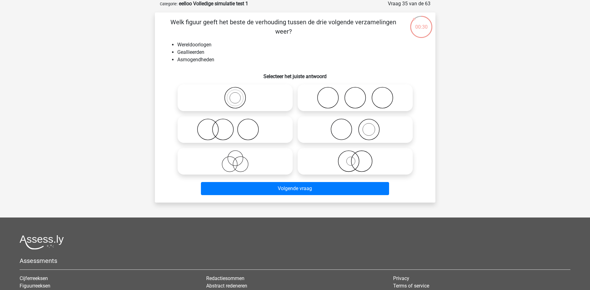
click at [233, 133] on icon at bounding box center [235, 129] width 110 height 22
click at [235, 126] on input "radio" at bounding box center [237, 124] width 4 height 4
radio input "true"
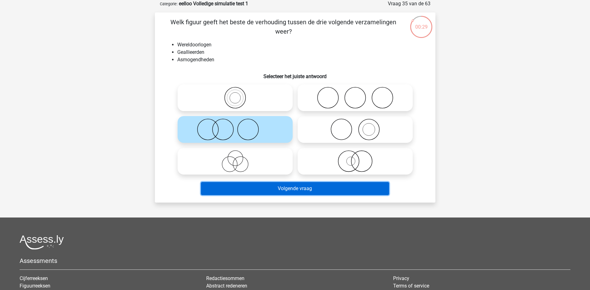
click at [308, 190] on button "Volgende vraag" at bounding box center [295, 188] width 188 height 13
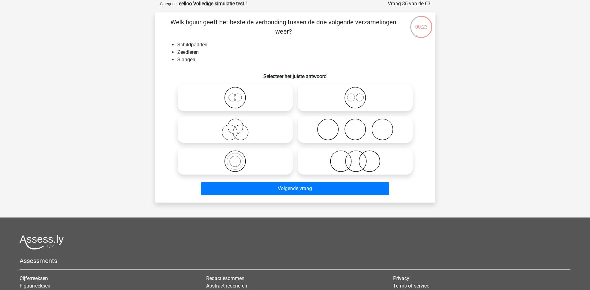
click at [374, 129] on icon at bounding box center [355, 129] width 110 height 22
click at [359, 126] on input "radio" at bounding box center [357, 124] width 4 height 4
radio input "true"
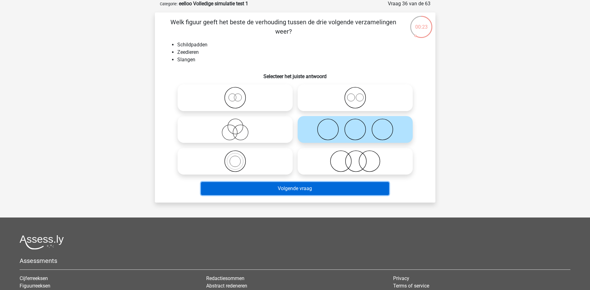
click at [332, 187] on button "Volgende vraag" at bounding box center [295, 188] width 188 height 13
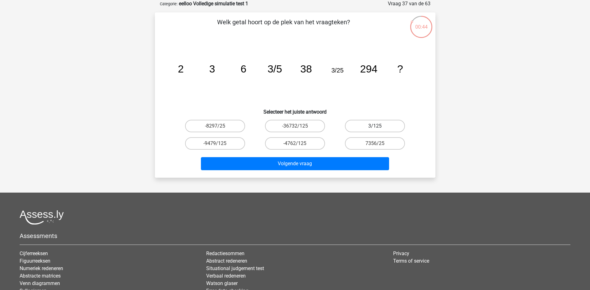
click at [381, 127] on label "3/125" at bounding box center [375, 126] width 60 height 12
click at [379, 127] on input "3/125" at bounding box center [377, 128] width 4 height 4
radio input "true"
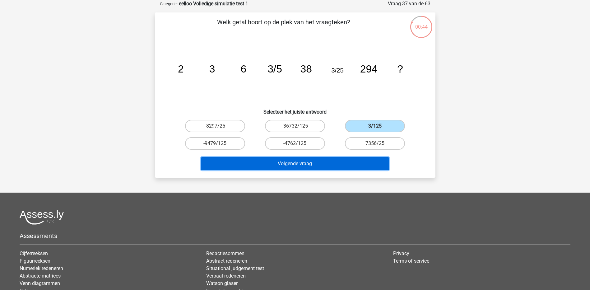
click at [346, 158] on button "Volgende vraag" at bounding box center [295, 163] width 188 height 13
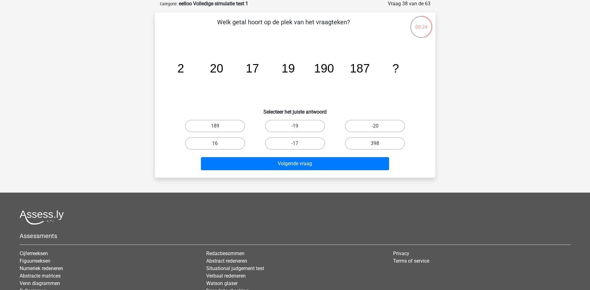
click at [218, 127] on input "189" at bounding box center [217, 128] width 4 height 4
radio input "true"
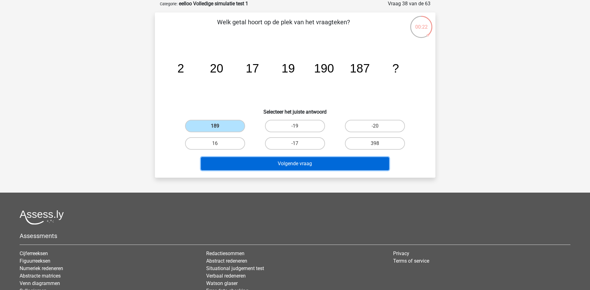
click at [306, 160] on button "Volgende vraag" at bounding box center [295, 163] width 188 height 13
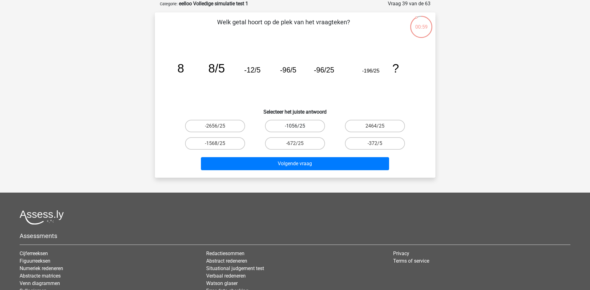
click at [302, 123] on label "-1056/25" at bounding box center [295, 126] width 60 height 12
click at [299, 126] on input "-1056/25" at bounding box center [297, 128] width 4 height 4
radio input "true"
click at [372, 143] on label "-372/5" at bounding box center [375, 143] width 60 height 12
click at [375, 143] on input "-372/5" at bounding box center [377, 145] width 4 height 4
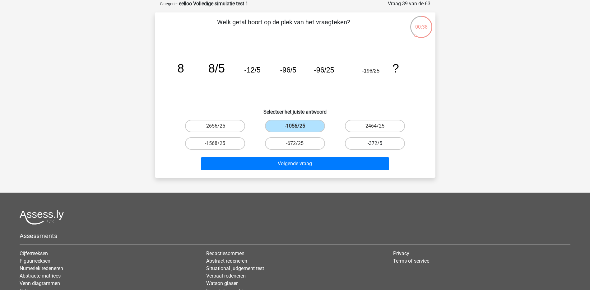
radio input "true"
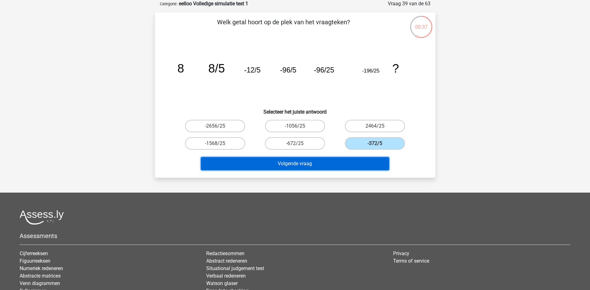
click at [365, 165] on button "Volgende vraag" at bounding box center [295, 163] width 188 height 13
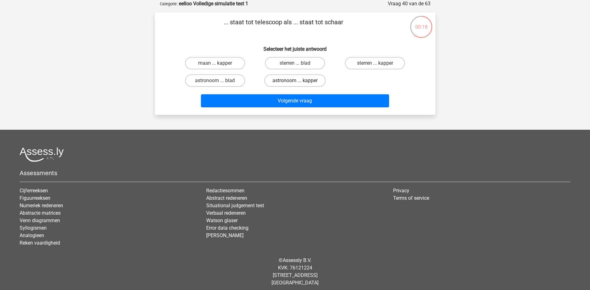
click at [311, 80] on label "astronoom ... kapper" at bounding box center [294, 80] width 61 height 12
click at [299, 81] on input "astronoom ... kapper" at bounding box center [297, 83] width 4 height 4
radio input "true"
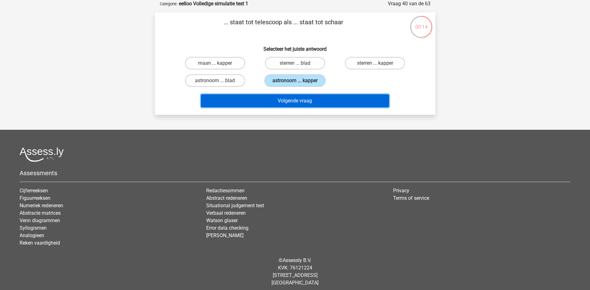
click at [315, 104] on button "Volgende vraag" at bounding box center [295, 100] width 188 height 13
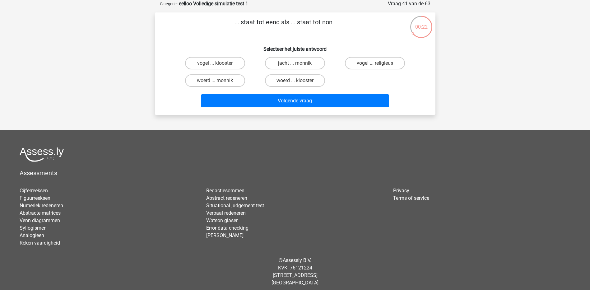
click at [216, 65] on input "vogel ... klooster" at bounding box center [217, 65] width 4 height 4
radio input "true"
click at [223, 81] on label "woerd ... monnik" at bounding box center [215, 80] width 60 height 12
click at [219, 81] on input "woerd ... monnik" at bounding box center [217, 83] width 4 height 4
radio input "true"
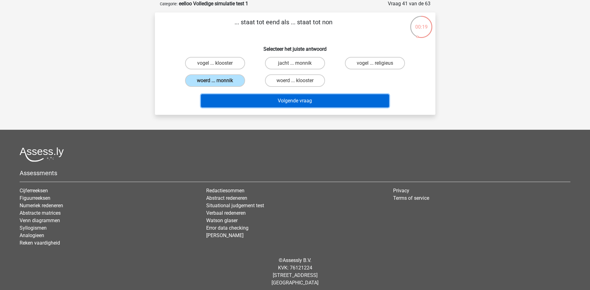
click at [314, 97] on button "Volgende vraag" at bounding box center [295, 100] width 188 height 13
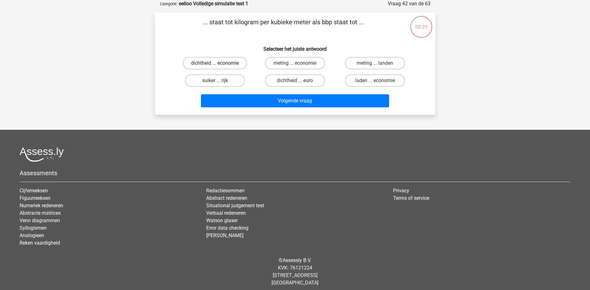
click at [233, 65] on label "dichtheid ... economie" at bounding box center [215, 63] width 64 height 12
click at [219, 65] on input "dichtheid ... economie" at bounding box center [217, 65] width 4 height 4
radio input "true"
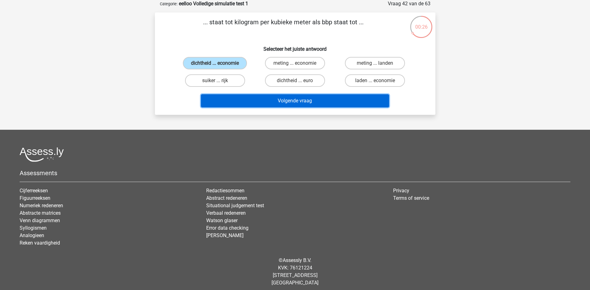
click at [317, 100] on button "Volgende vraag" at bounding box center [295, 100] width 188 height 13
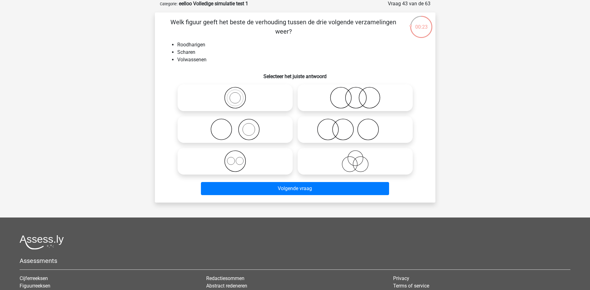
click at [242, 135] on icon at bounding box center [235, 129] width 110 height 22
click at [239, 126] on input "radio" at bounding box center [237, 124] width 4 height 4
radio input "true"
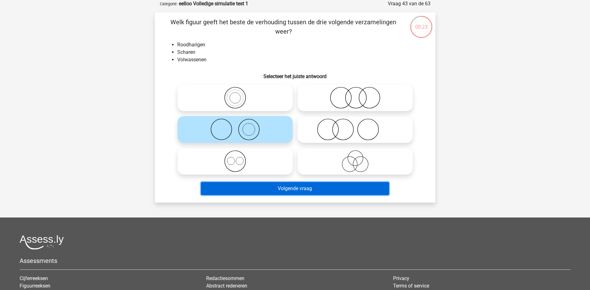
click at [320, 194] on button "Volgende vraag" at bounding box center [295, 188] width 188 height 13
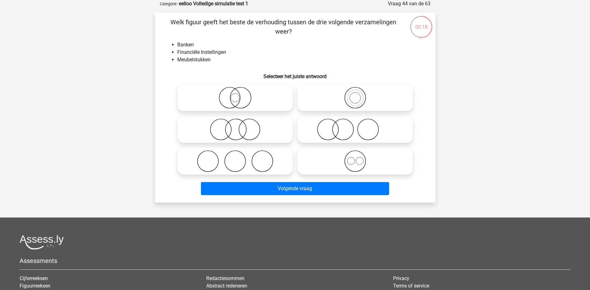
click at [337, 131] on icon at bounding box center [355, 129] width 110 height 22
click at [355, 126] on input "radio" at bounding box center [357, 124] width 4 height 4
radio input "true"
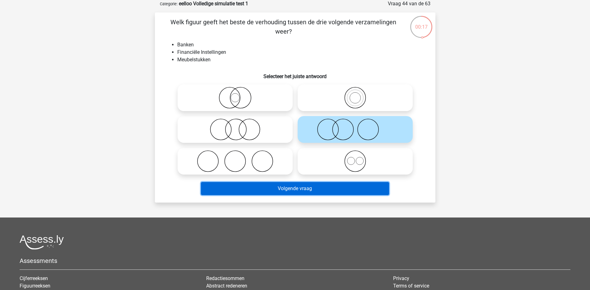
click at [313, 182] on button "Volgende vraag" at bounding box center [295, 188] width 188 height 13
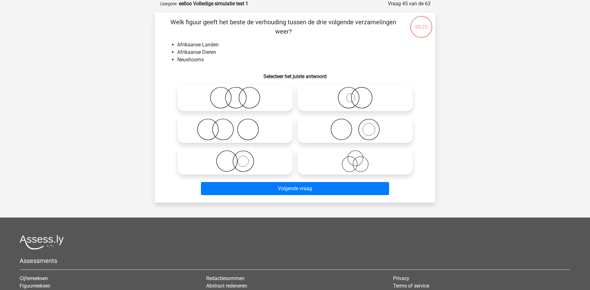
click at [362, 102] on icon at bounding box center [355, 98] width 110 height 22
click at [359, 94] on input "radio" at bounding box center [357, 92] width 4 height 4
radio input "true"
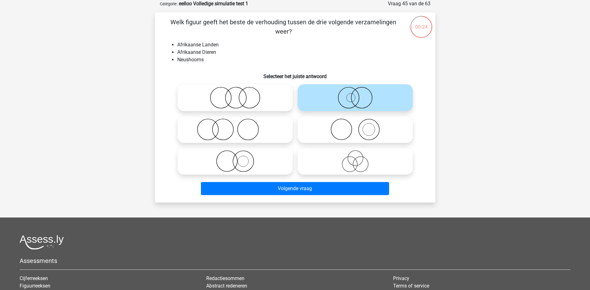
click at [387, 122] on icon at bounding box center [355, 129] width 110 height 22
click at [359, 122] on input "radio" at bounding box center [357, 124] width 4 height 4
radio input "true"
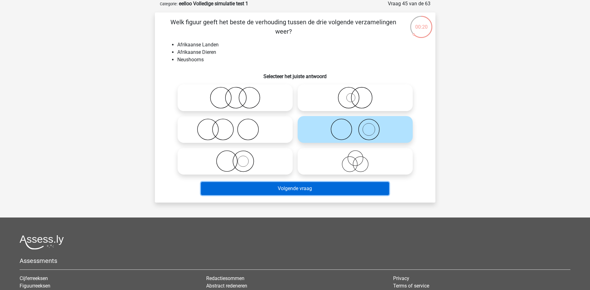
click at [328, 189] on button "Volgende vraag" at bounding box center [295, 188] width 188 height 13
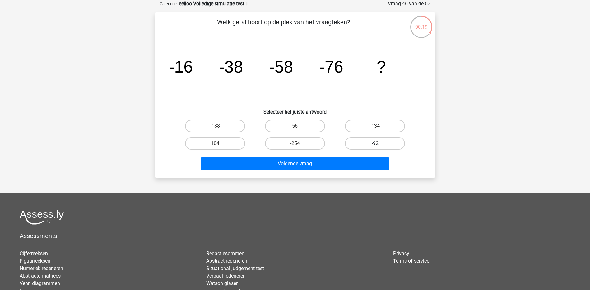
click at [362, 142] on label "-92" at bounding box center [375, 143] width 60 height 12
click at [375, 143] on input "-92" at bounding box center [377, 145] width 4 height 4
radio input "true"
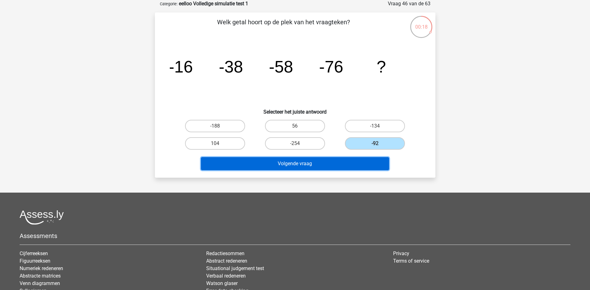
click at [350, 161] on button "Volgende vraag" at bounding box center [295, 163] width 188 height 13
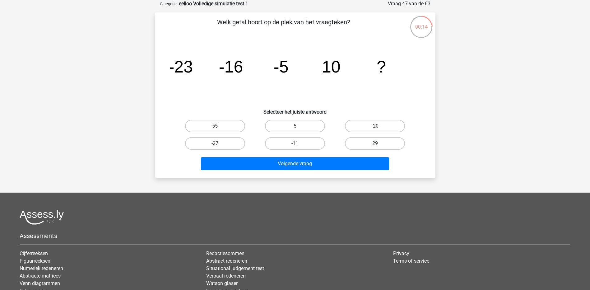
click at [392, 143] on label "29" at bounding box center [375, 143] width 60 height 12
click at [379, 143] on input "29" at bounding box center [377, 145] width 4 height 4
radio input "true"
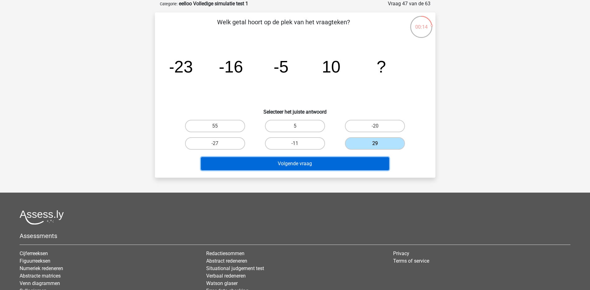
click at [356, 163] on button "Volgende vraag" at bounding box center [295, 163] width 188 height 13
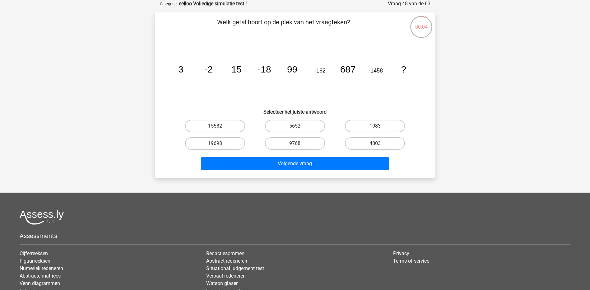
click at [376, 121] on label "1983" at bounding box center [375, 126] width 60 height 12
click at [376, 126] on input "1983" at bounding box center [377, 128] width 4 height 4
radio input "true"
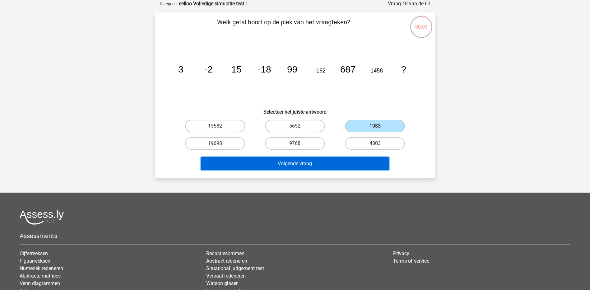
click at [365, 158] on button "Volgende vraag" at bounding box center [295, 163] width 188 height 13
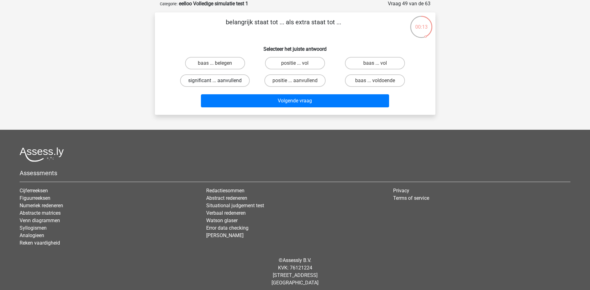
click at [236, 79] on label "significant ... aanvullend" at bounding box center [215, 80] width 70 height 12
click at [219, 81] on input "significant ... aanvullend" at bounding box center [217, 83] width 4 height 4
radio input "true"
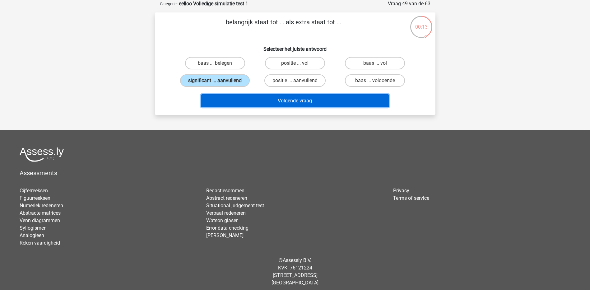
click at [311, 100] on button "Volgende vraag" at bounding box center [295, 100] width 188 height 13
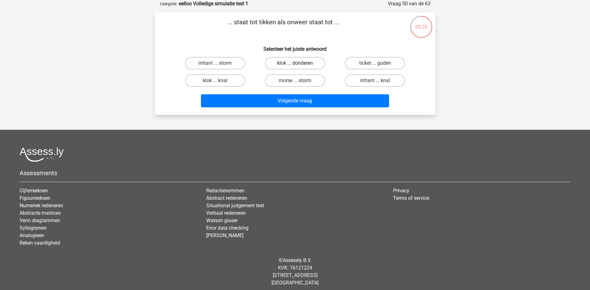
click at [319, 61] on label "klok ... donderen" at bounding box center [295, 63] width 60 height 12
click at [299, 63] on input "klok ... donderen" at bounding box center [297, 65] width 4 height 4
radio input "true"
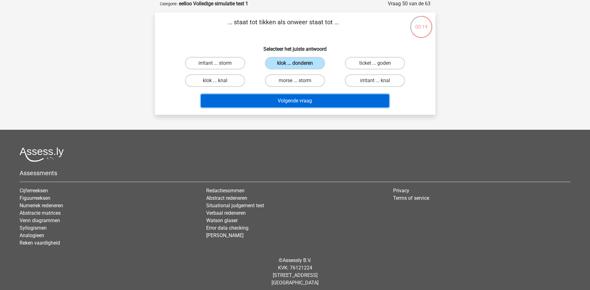
click at [320, 104] on button "Volgende vraag" at bounding box center [295, 100] width 188 height 13
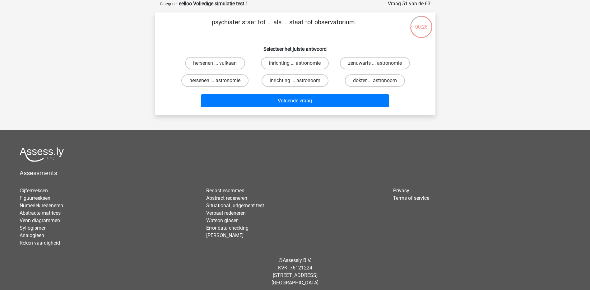
click at [229, 79] on label "hersenen ... astronomie" at bounding box center [214, 80] width 67 height 12
click at [219, 81] on input "hersenen ... astronomie" at bounding box center [217, 83] width 4 height 4
radio input "true"
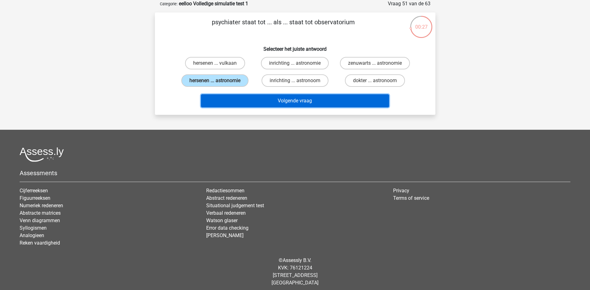
click at [298, 101] on button "Volgende vraag" at bounding box center [295, 100] width 188 height 13
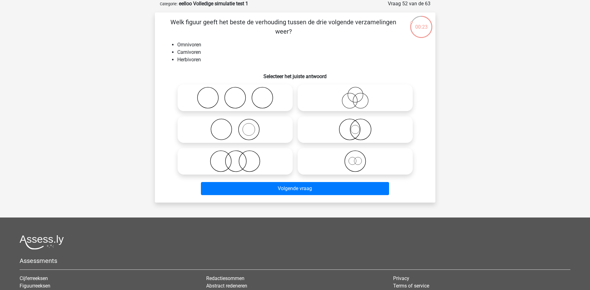
drag, startPoint x: 278, startPoint y: 98, endPoint x: 275, endPoint y: 113, distance: 14.8
click at [277, 98] on icon at bounding box center [235, 98] width 110 height 22
click at [239, 94] on input "radio" at bounding box center [237, 92] width 4 height 4
radio input "true"
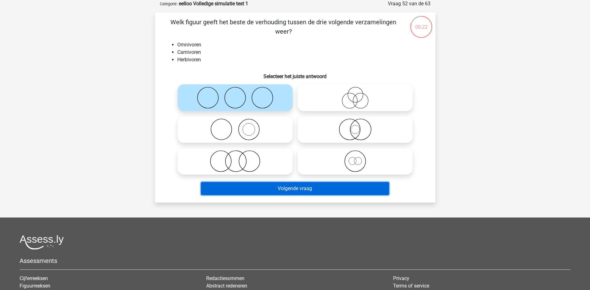
click at [285, 187] on button "Volgende vraag" at bounding box center [295, 188] width 188 height 13
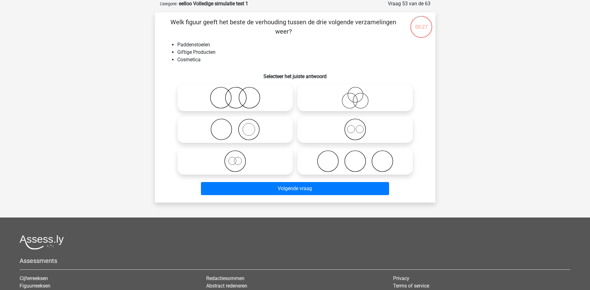
click at [382, 173] on label at bounding box center [354, 161] width 115 height 27
click at [359, 158] on input "radio" at bounding box center [357, 156] width 4 height 4
radio input "true"
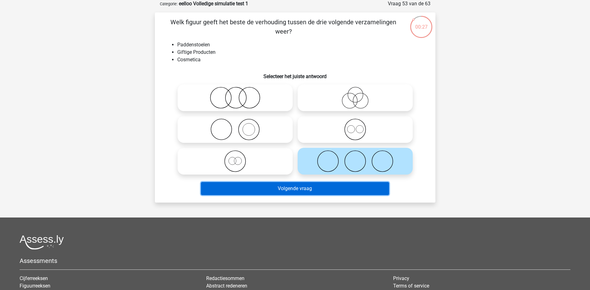
click at [364, 189] on button "Volgende vraag" at bounding box center [295, 188] width 188 height 13
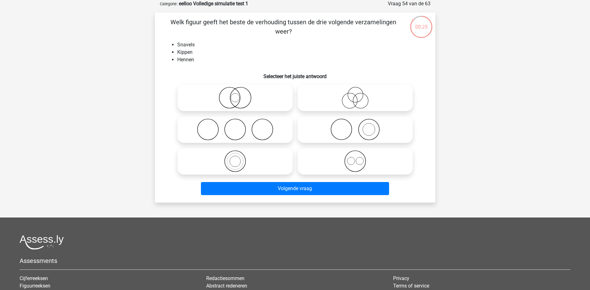
click at [384, 161] on icon at bounding box center [355, 161] width 110 height 22
click at [359, 158] on input "radio" at bounding box center [357, 156] width 4 height 4
radio input "true"
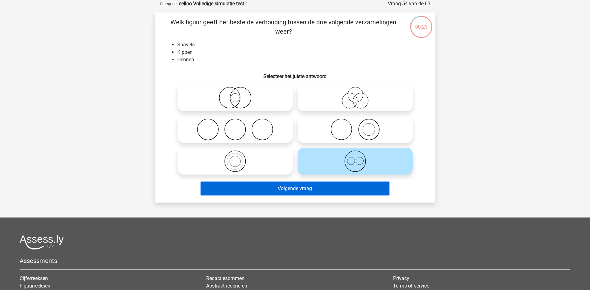
click at [361, 192] on button "Volgende vraag" at bounding box center [295, 188] width 188 height 13
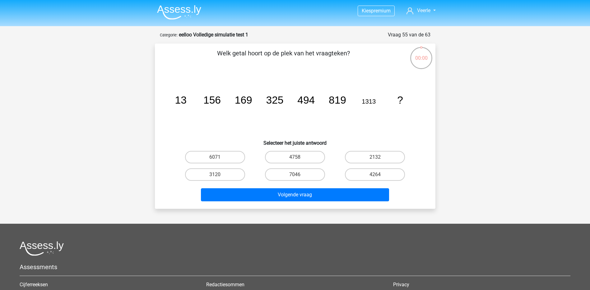
scroll to position [31, 0]
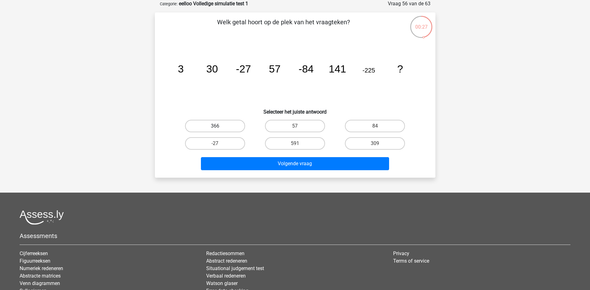
click at [226, 124] on label "366" at bounding box center [215, 126] width 60 height 12
click at [219, 126] on input "366" at bounding box center [217, 128] width 4 height 4
radio input "true"
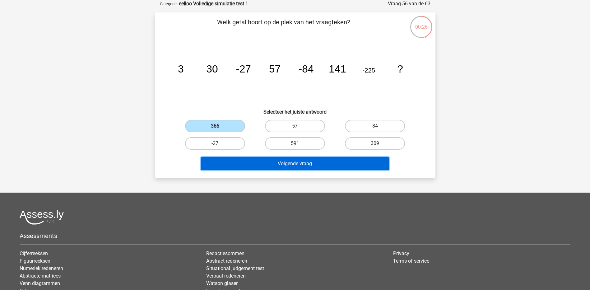
click at [287, 163] on button "Volgende vraag" at bounding box center [295, 163] width 188 height 13
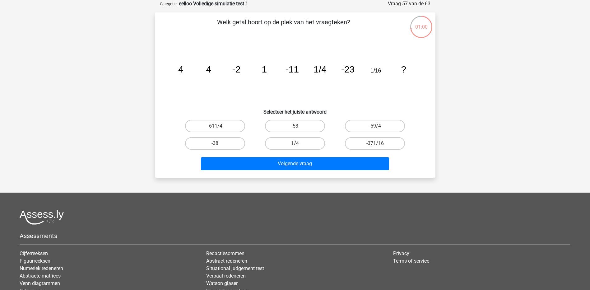
click at [302, 142] on label "1/4" at bounding box center [295, 143] width 60 height 12
click at [299, 143] on input "1/4" at bounding box center [297, 145] width 4 height 4
radio input "true"
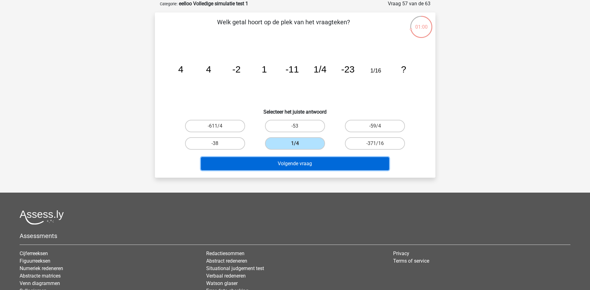
click at [316, 157] on button "Volgende vraag" at bounding box center [295, 163] width 188 height 13
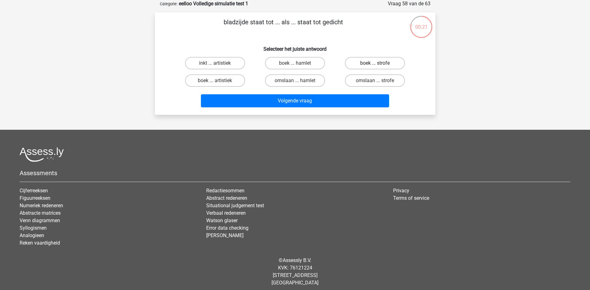
click at [367, 65] on label "boek ... strofe" at bounding box center [375, 63] width 60 height 12
click at [375, 65] on input "boek ... strofe" at bounding box center [377, 65] width 4 height 4
radio input "true"
click at [363, 94] on div "Volgende vraag" at bounding box center [295, 99] width 260 height 21
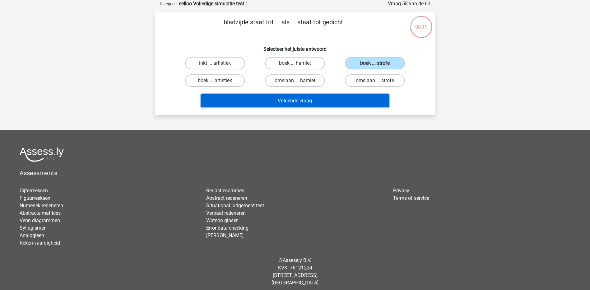
click at [344, 96] on button "Volgende vraag" at bounding box center [295, 100] width 188 height 13
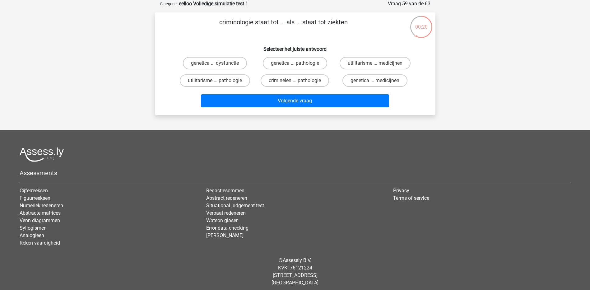
click at [297, 81] on input "criminelen ... pathologie" at bounding box center [297, 83] width 4 height 4
radio input "true"
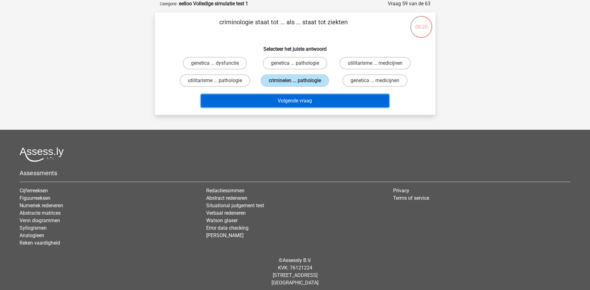
click at [317, 103] on button "Volgende vraag" at bounding box center [295, 100] width 188 height 13
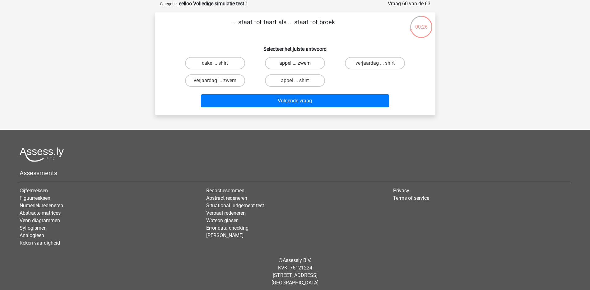
click at [308, 63] on label "appel ... zwem" at bounding box center [295, 63] width 60 height 12
click at [299, 63] on input "appel ... zwem" at bounding box center [297, 65] width 4 height 4
radio input "true"
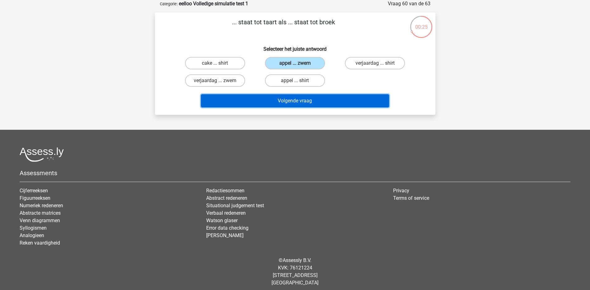
click at [303, 102] on button "Volgende vraag" at bounding box center [295, 100] width 188 height 13
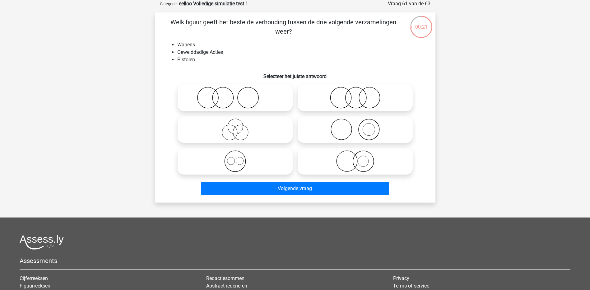
click at [369, 166] on icon at bounding box center [355, 161] width 110 height 22
click at [359, 158] on input "radio" at bounding box center [357, 156] width 4 height 4
radio input "true"
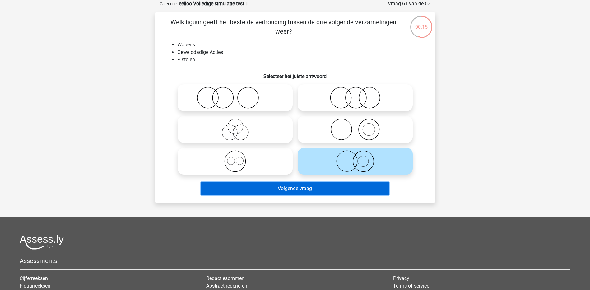
click at [311, 185] on button "Volgende vraag" at bounding box center [295, 188] width 188 height 13
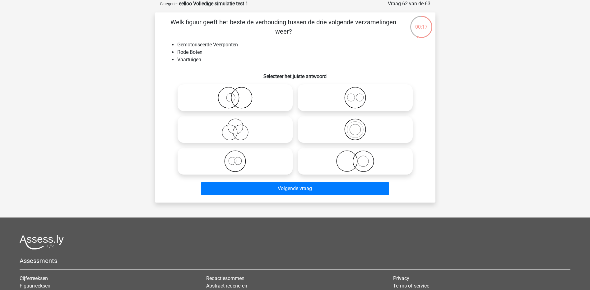
click at [376, 168] on icon at bounding box center [355, 161] width 110 height 22
click at [359, 158] on input "radio" at bounding box center [357, 156] width 4 height 4
radio input "true"
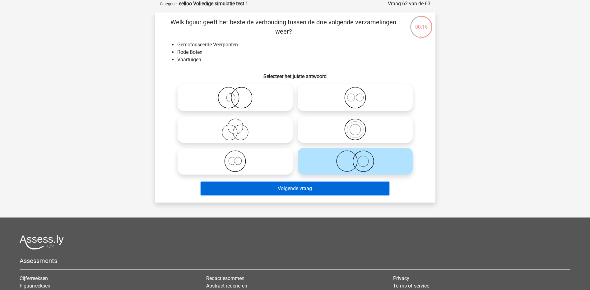
click at [359, 190] on button "Volgende vraag" at bounding box center [295, 188] width 188 height 13
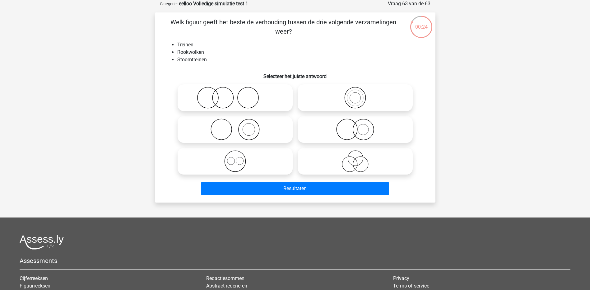
click at [259, 135] on icon at bounding box center [235, 129] width 110 height 22
click at [239, 126] on input "radio" at bounding box center [237, 124] width 4 height 4
radio input "true"
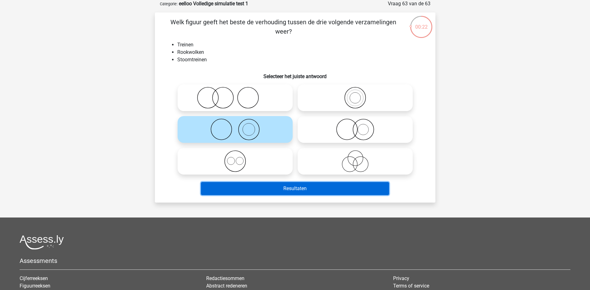
click at [253, 187] on button "Resultaten" at bounding box center [295, 188] width 188 height 13
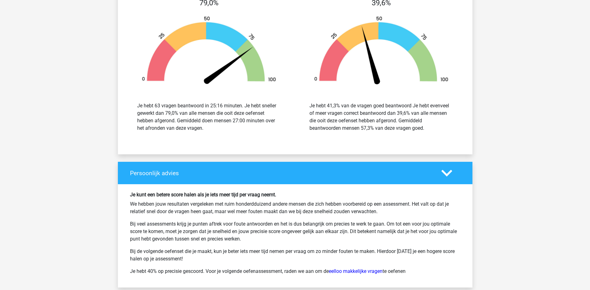
scroll to position [1865, 0]
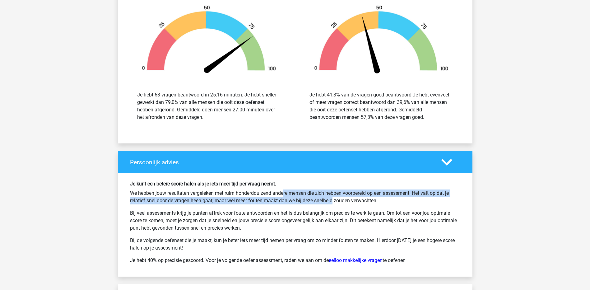
drag, startPoint x: 257, startPoint y: 189, endPoint x: 310, endPoint y: 202, distance: 54.4
click at [310, 202] on div "Je kunt een betere score halen als je iets meer tijd per vraag neemt. We hebben…" at bounding box center [294, 225] width 339 height 88
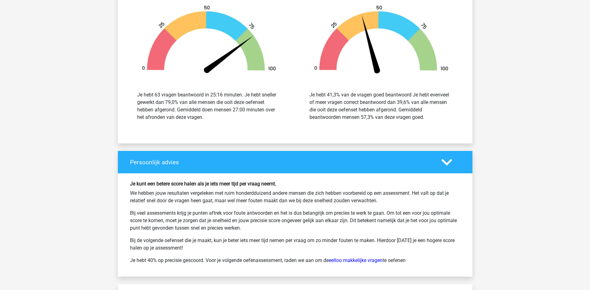
click at [241, 210] on p "Bij veel assessments krijg je punten aftrek voor foute antwoorden en het is dus…" at bounding box center [295, 220] width 330 height 22
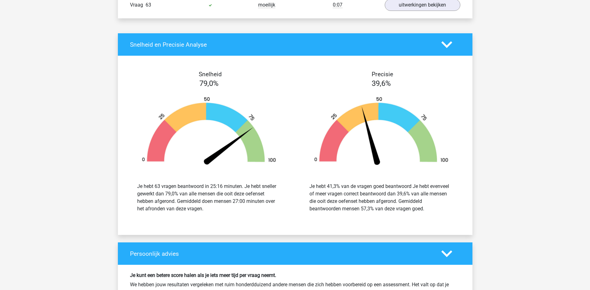
scroll to position [1772, 0]
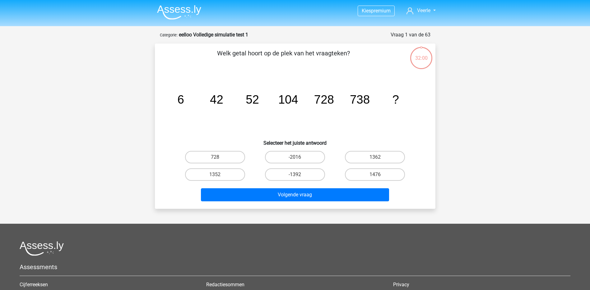
scroll to position [31, 0]
